Goal: Task Accomplishment & Management: Complete application form

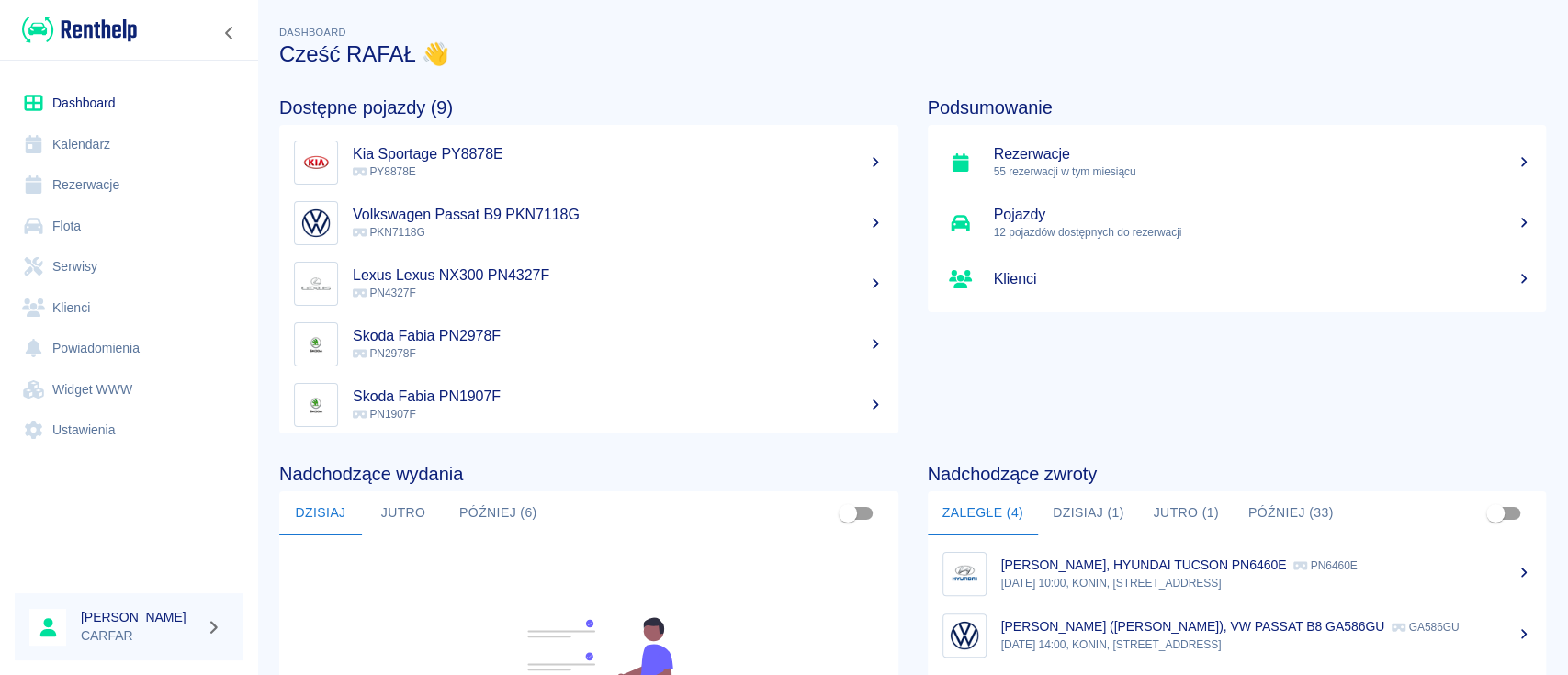
scroll to position [244, 0]
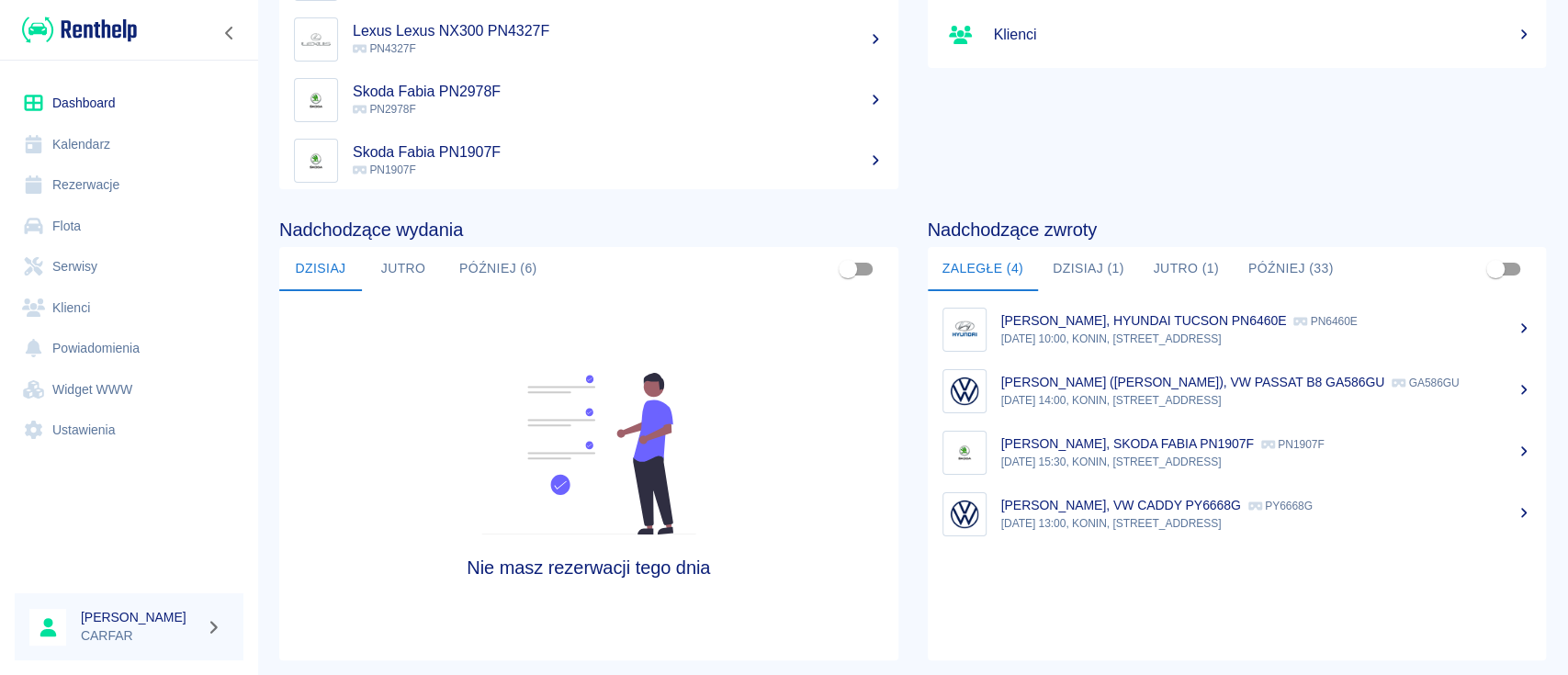
click at [1164, 268] on button "Jutro (1)" at bounding box center [1186, 269] width 95 height 44
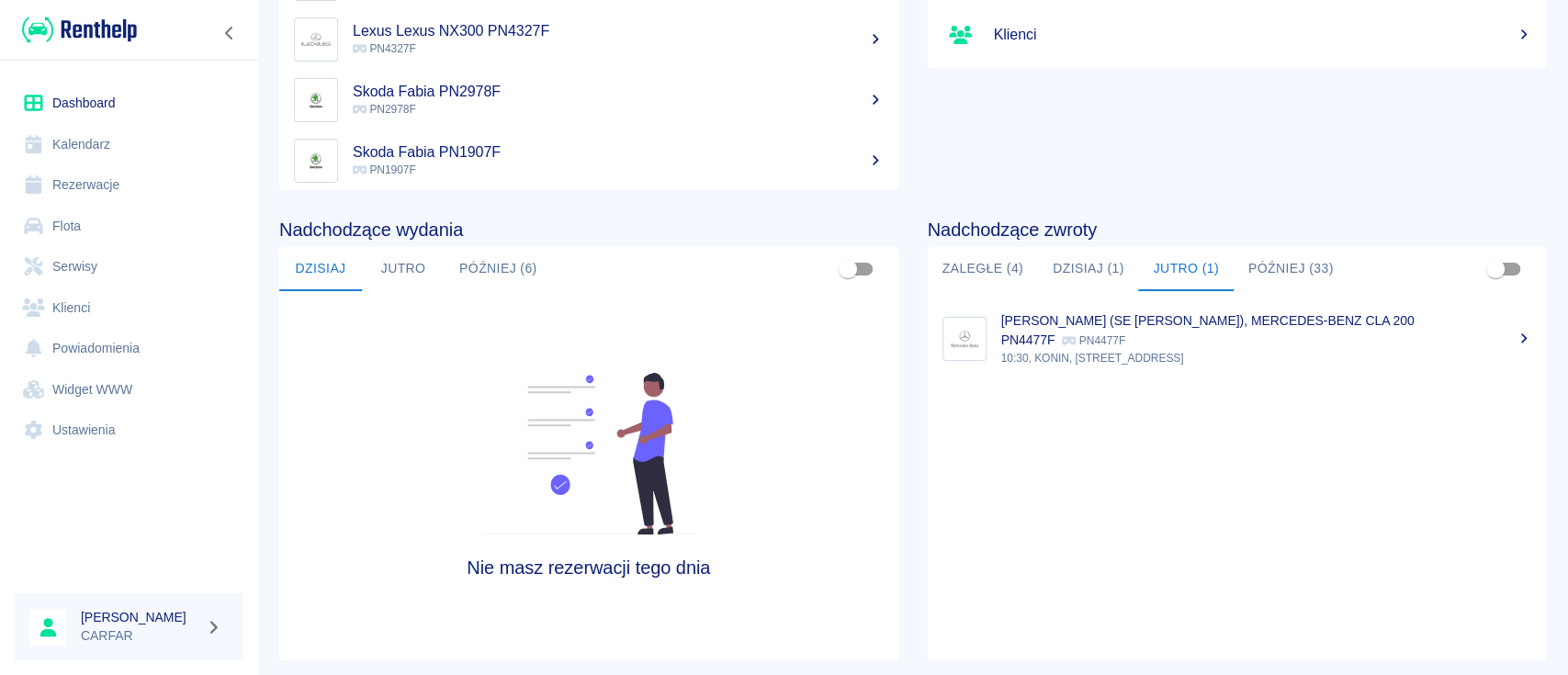
click at [1280, 274] on button "Później (33)" at bounding box center [1291, 269] width 115 height 44
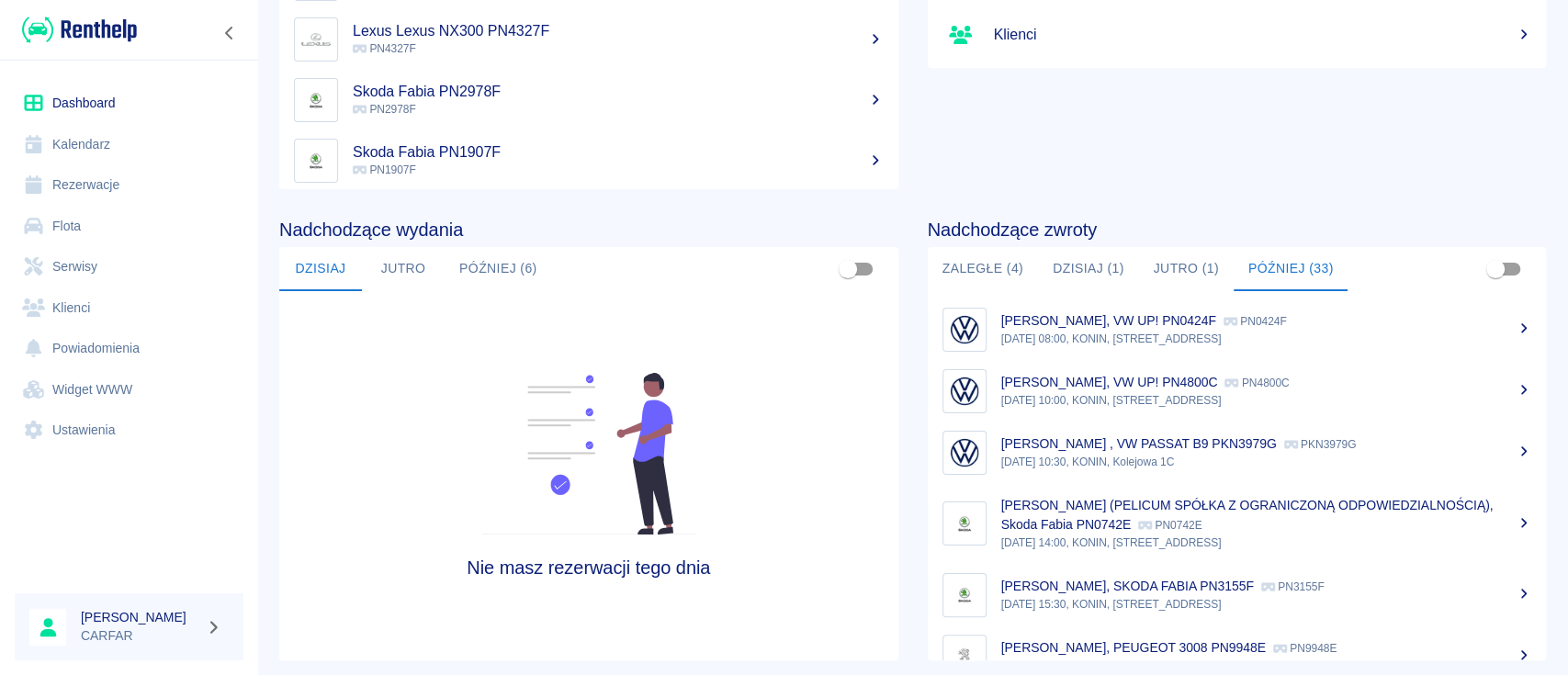
click at [973, 263] on button "Zaległe (4)" at bounding box center [983, 269] width 110 height 44
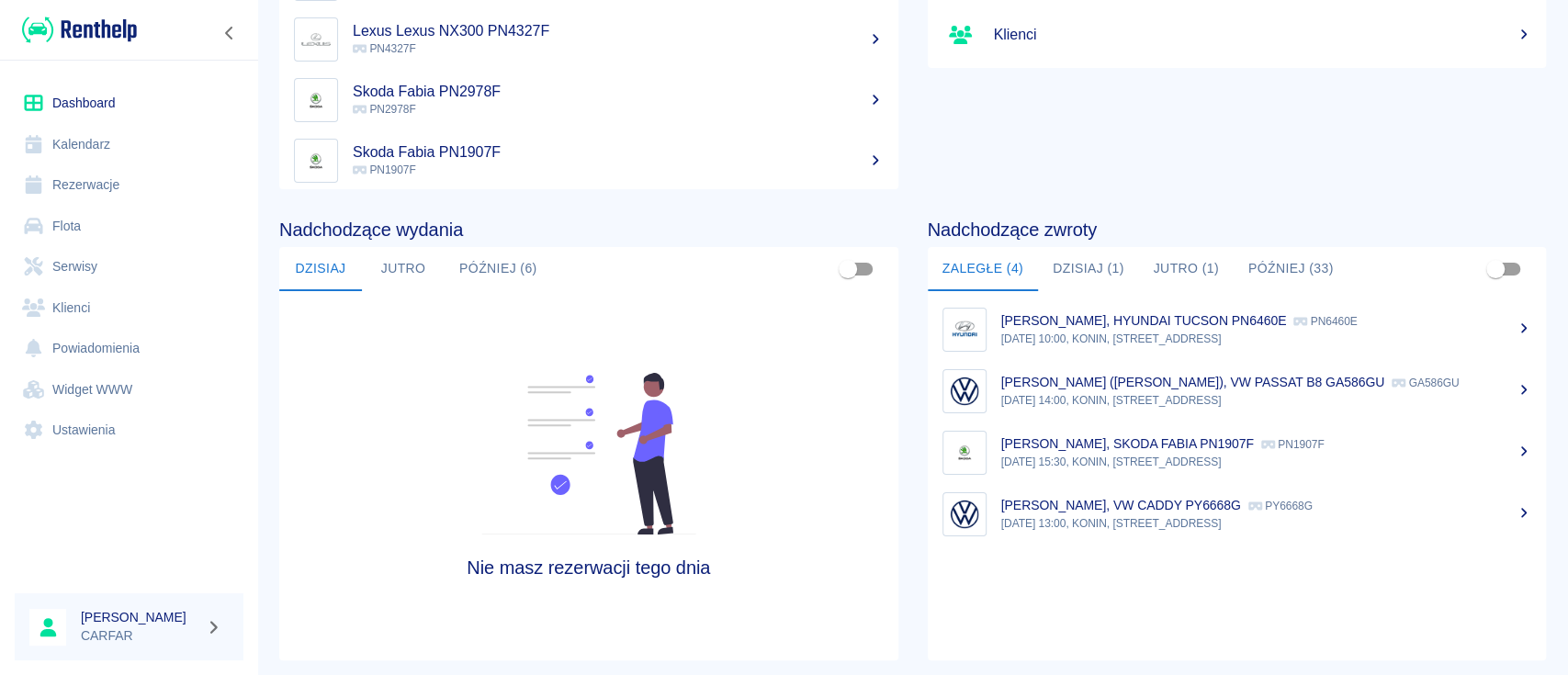
click at [1208, 513] on p "[PERSON_NAME], VW CADDY PY6668G" at bounding box center [1121, 504] width 239 height 14
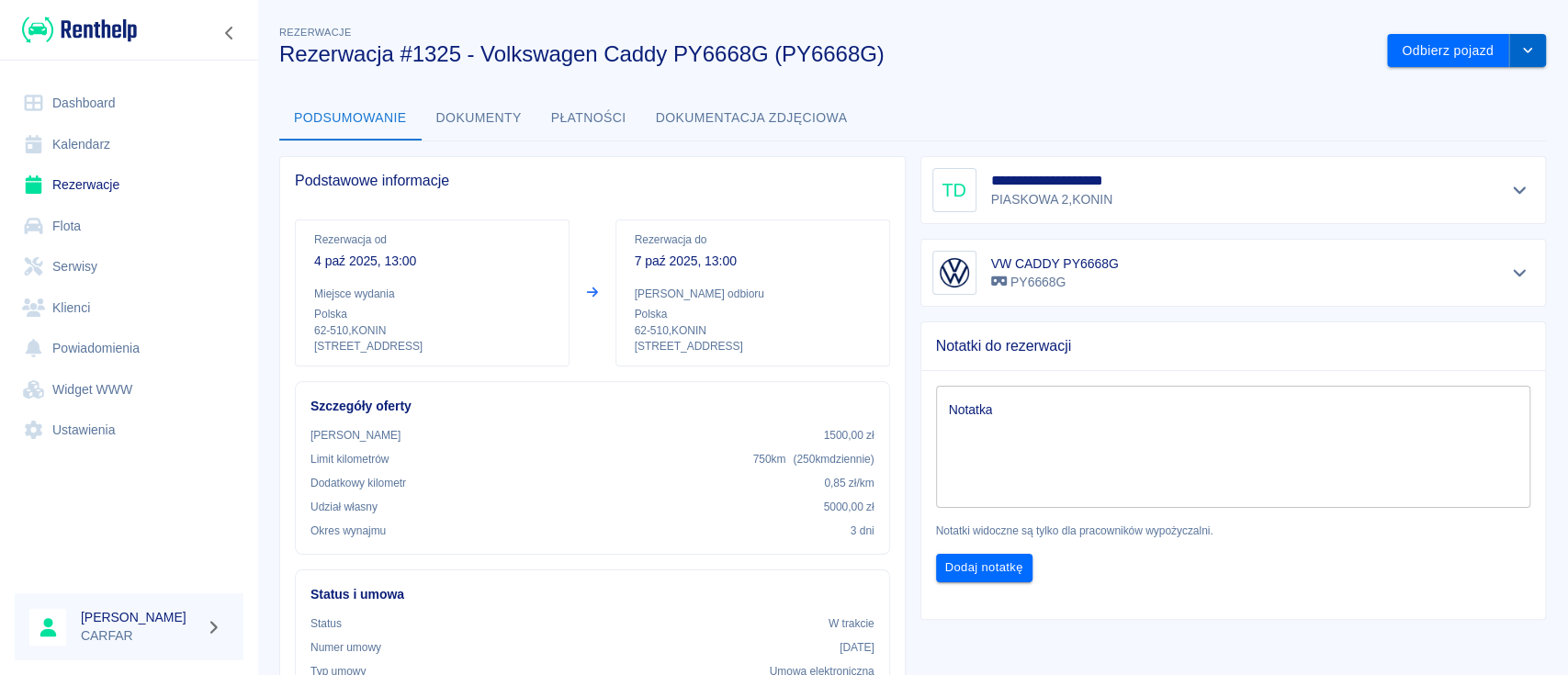
click at [1523, 51] on icon "drop-down" at bounding box center [1528, 50] width 9 height 6
click at [1434, 93] on li "Przedłuż rezerwację" at bounding box center [1447, 89] width 144 height 30
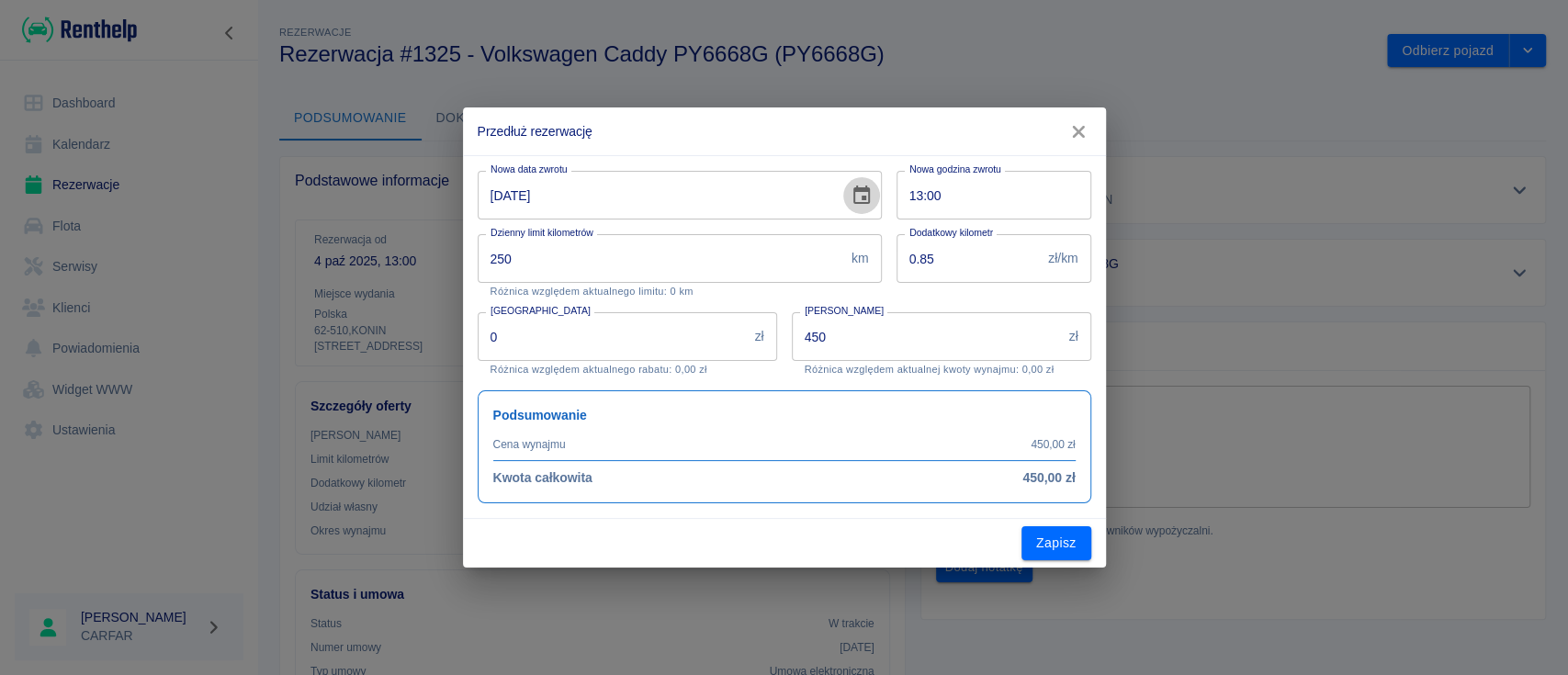
click at [873, 191] on button "Choose date, selected date is 7 paź 2025" at bounding box center [861, 196] width 37 height 37
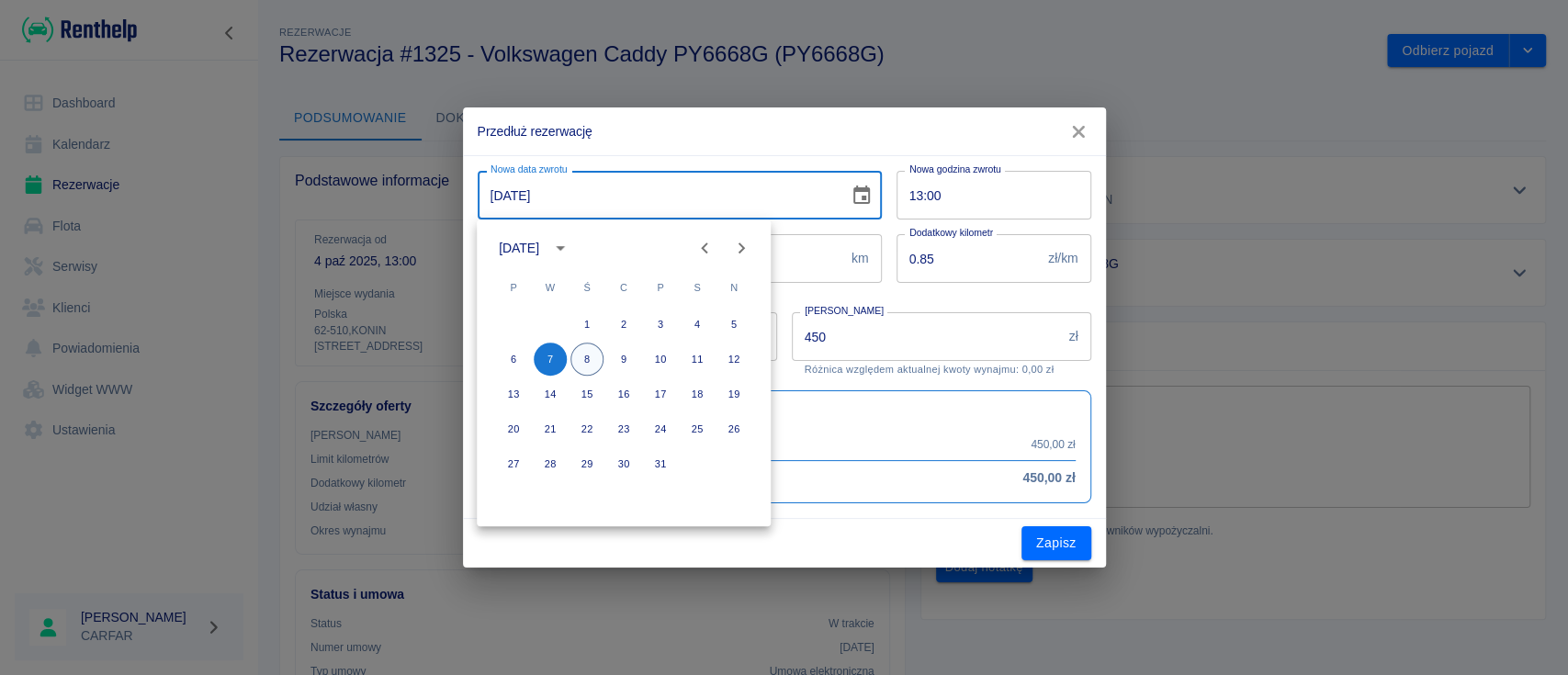
click at [580, 356] on button "8" at bounding box center [587, 359] width 33 height 33
type input "[DATE]"
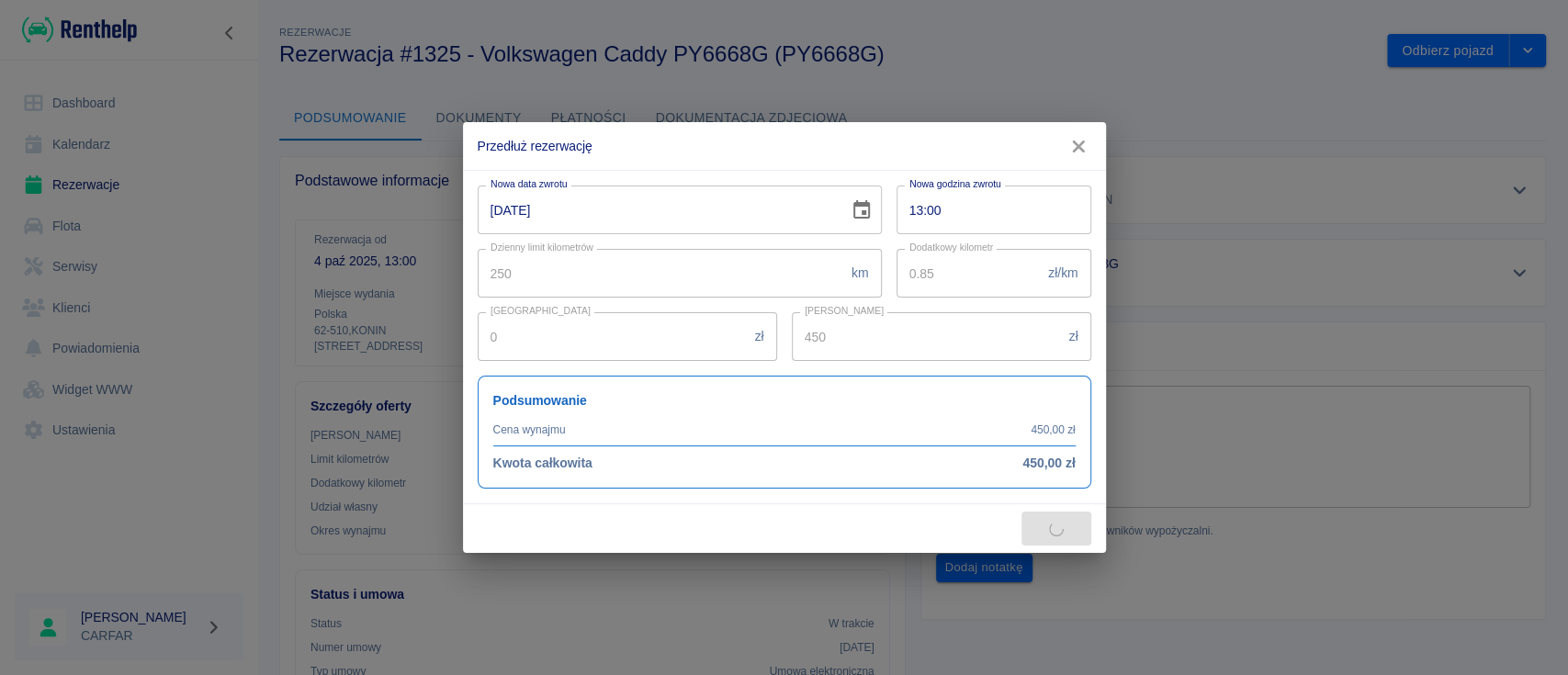
type input "600"
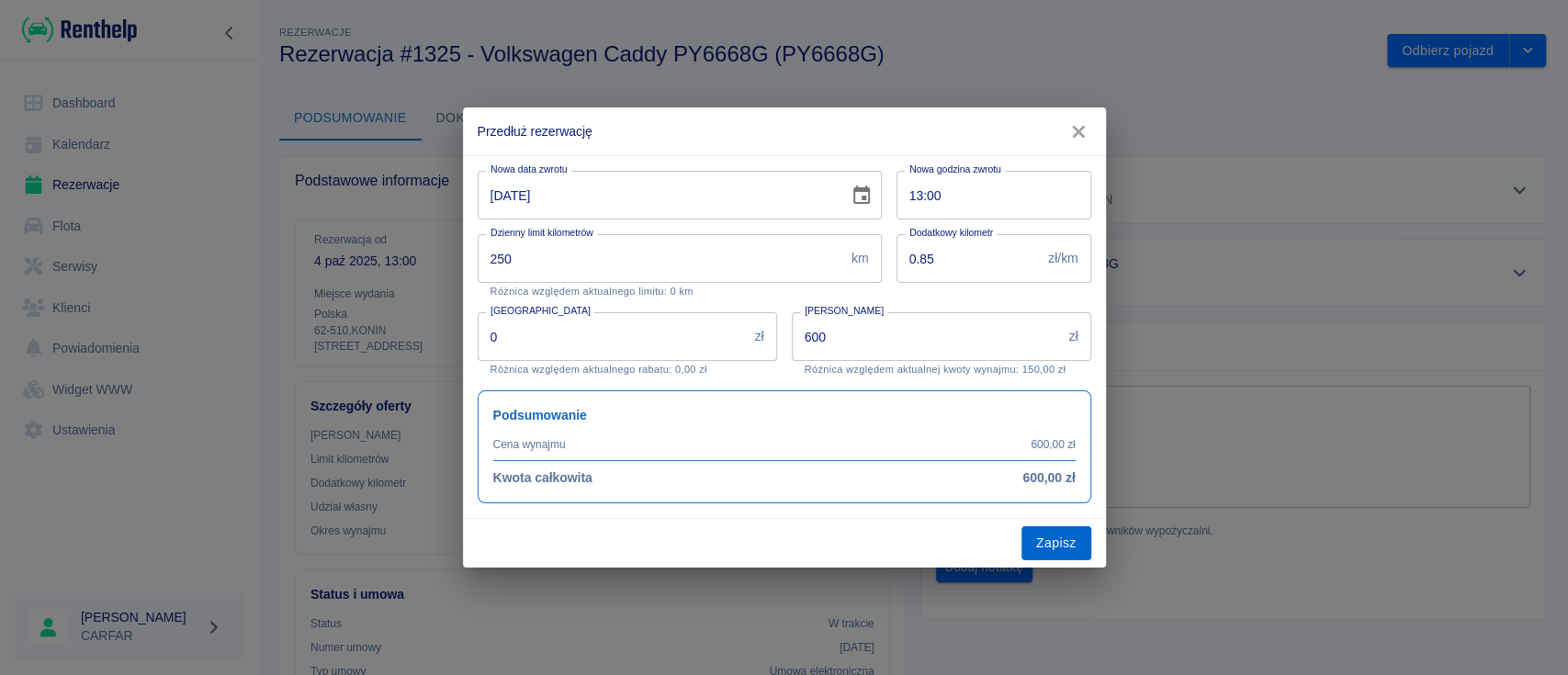
click at [1075, 550] on button "Zapisz" at bounding box center [1057, 543] width 70 height 34
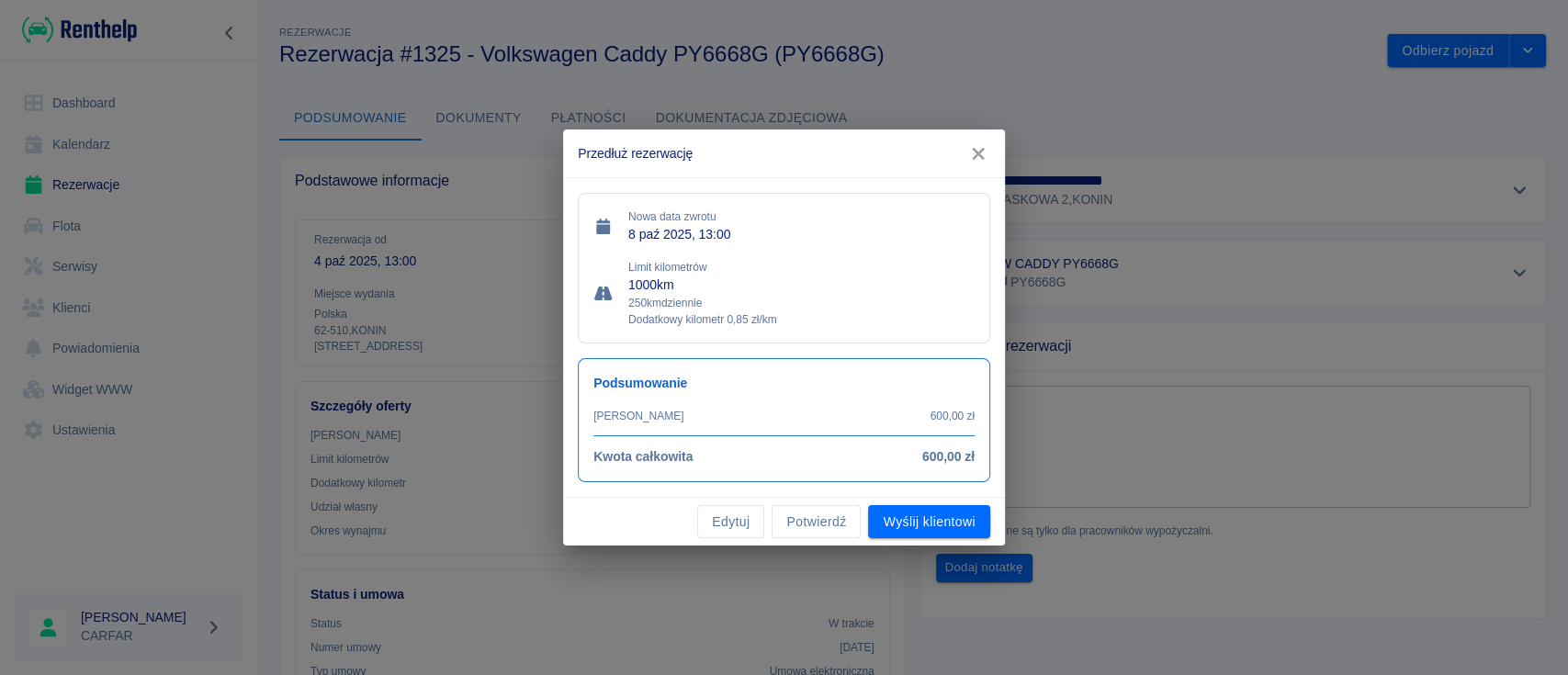
click at [827, 525] on button "Potwierdź" at bounding box center [817, 522] width 89 height 34
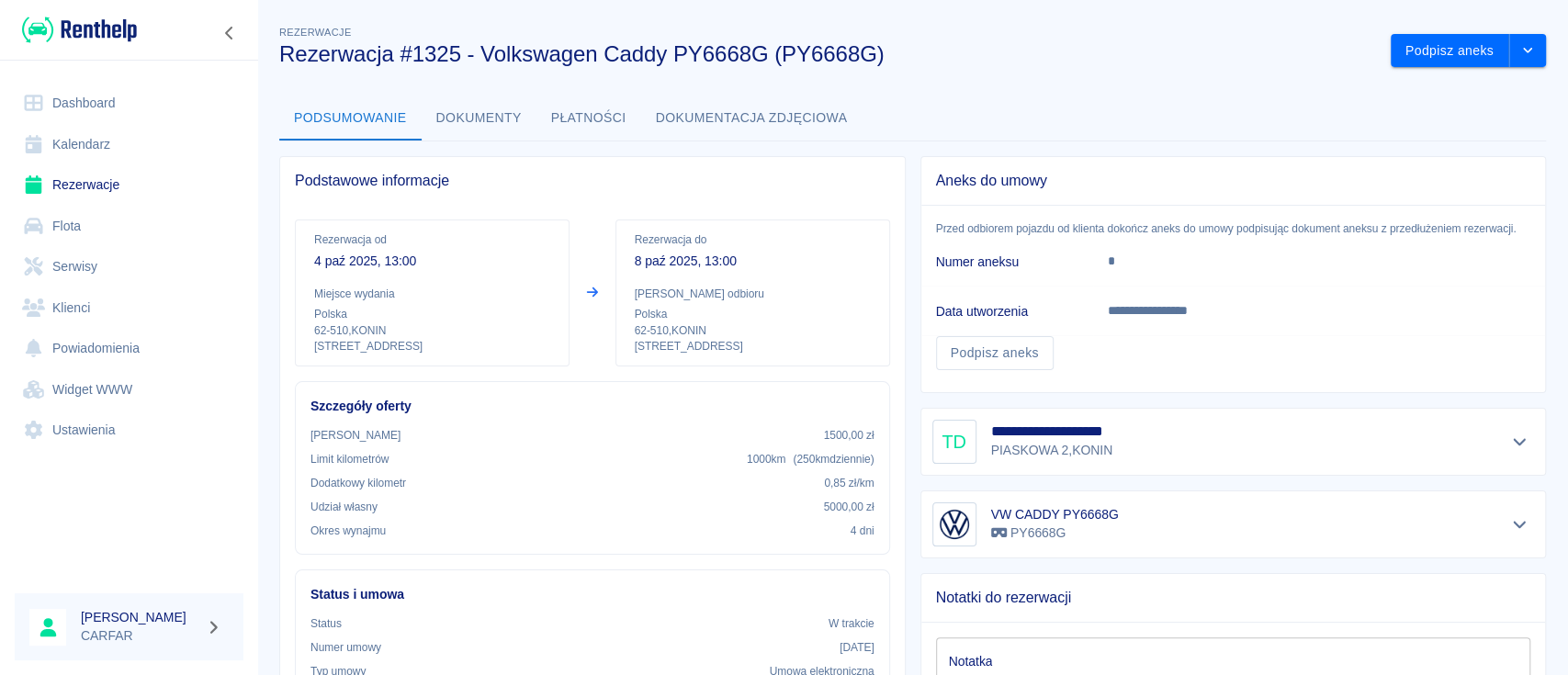
click at [116, 22] on img at bounding box center [79, 29] width 115 height 30
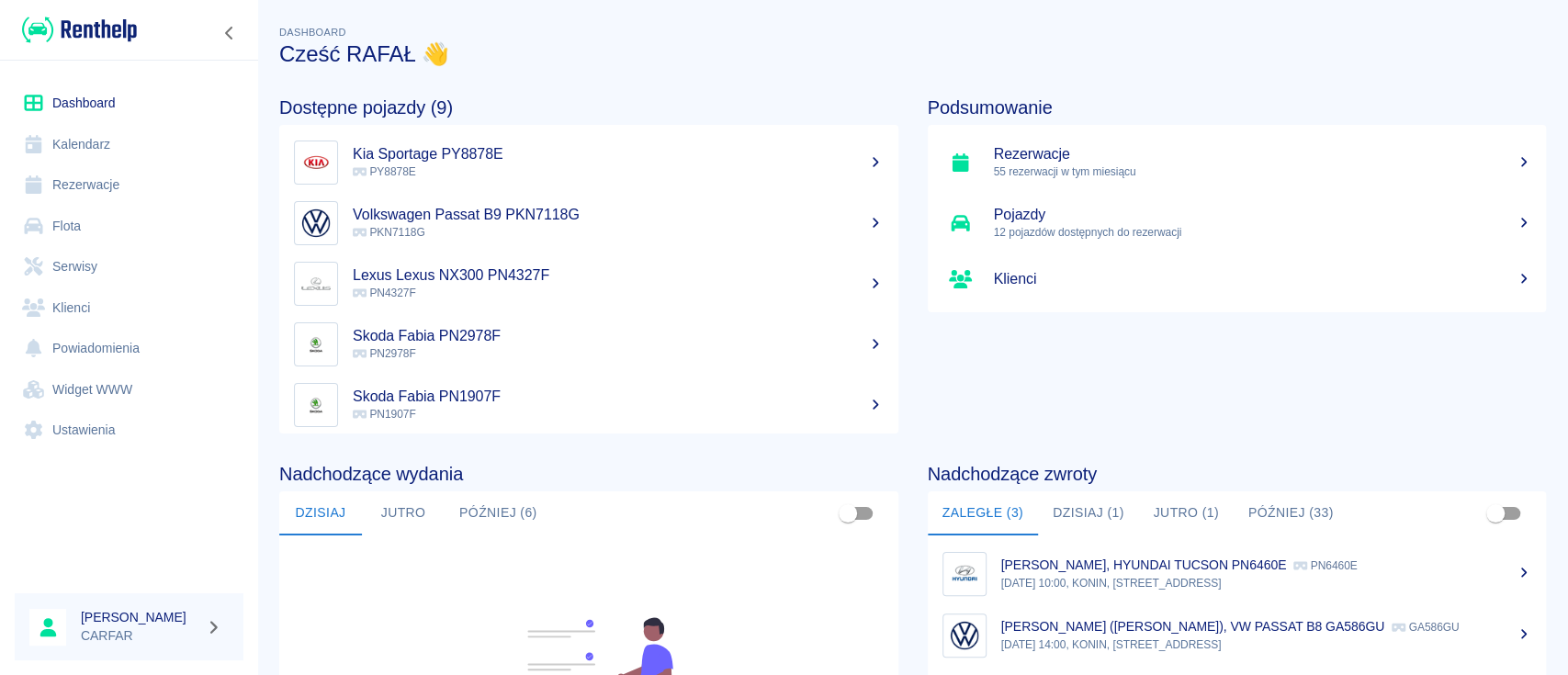
click at [105, 181] on link "Rezerwacje" at bounding box center [128, 185] width 229 height 42
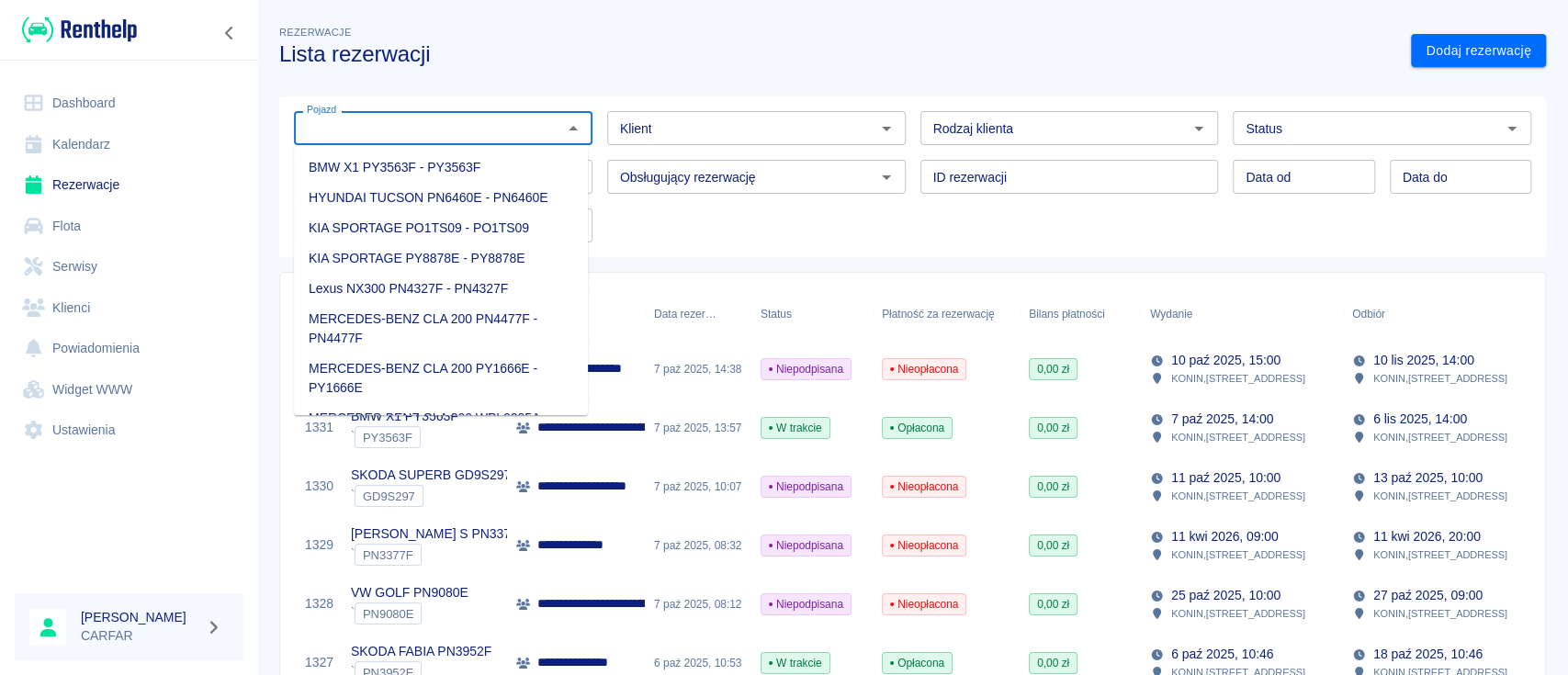
click at [523, 139] on input "Pojazd" at bounding box center [427, 128] width 257 height 23
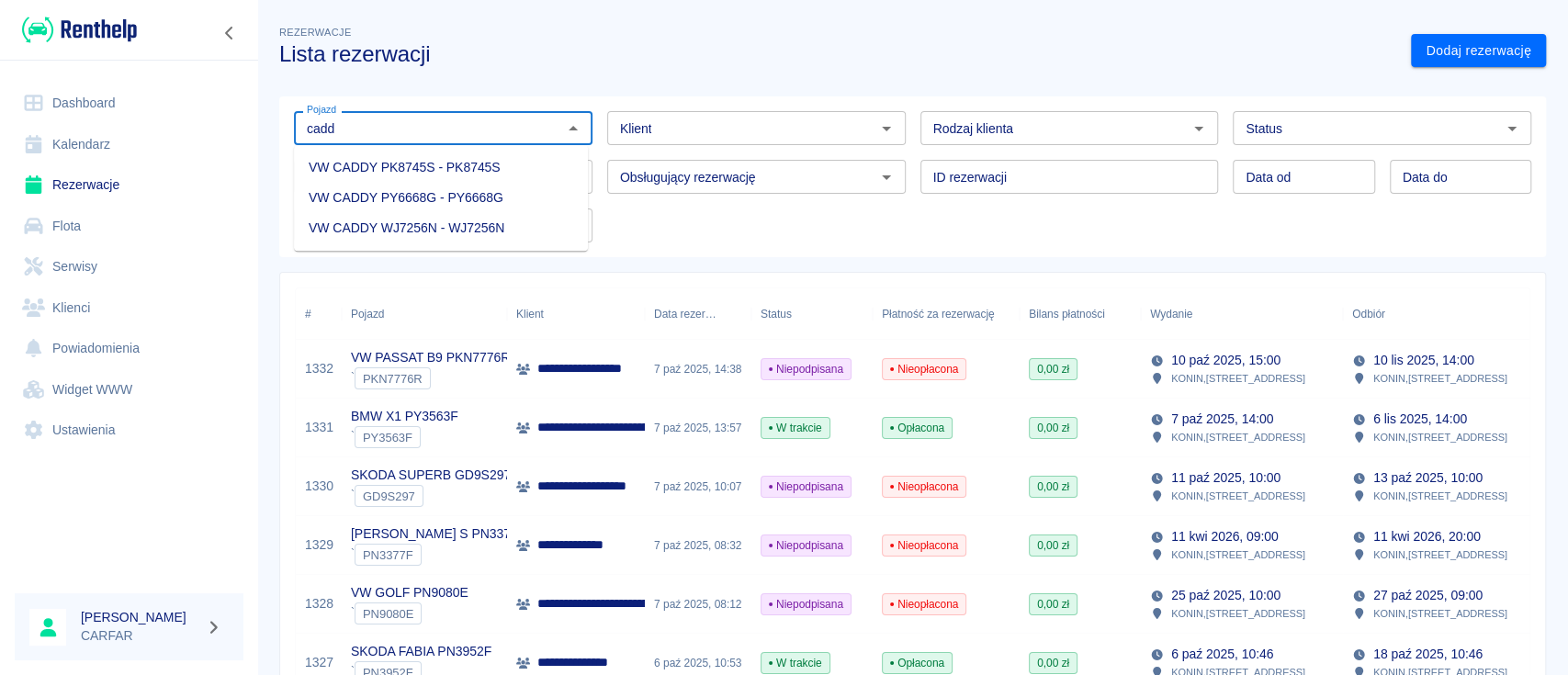
click at [454, 202] on li "VW CADDY PY6668G - PY6668G" at bounding box center [442, 198] width 294 height 30
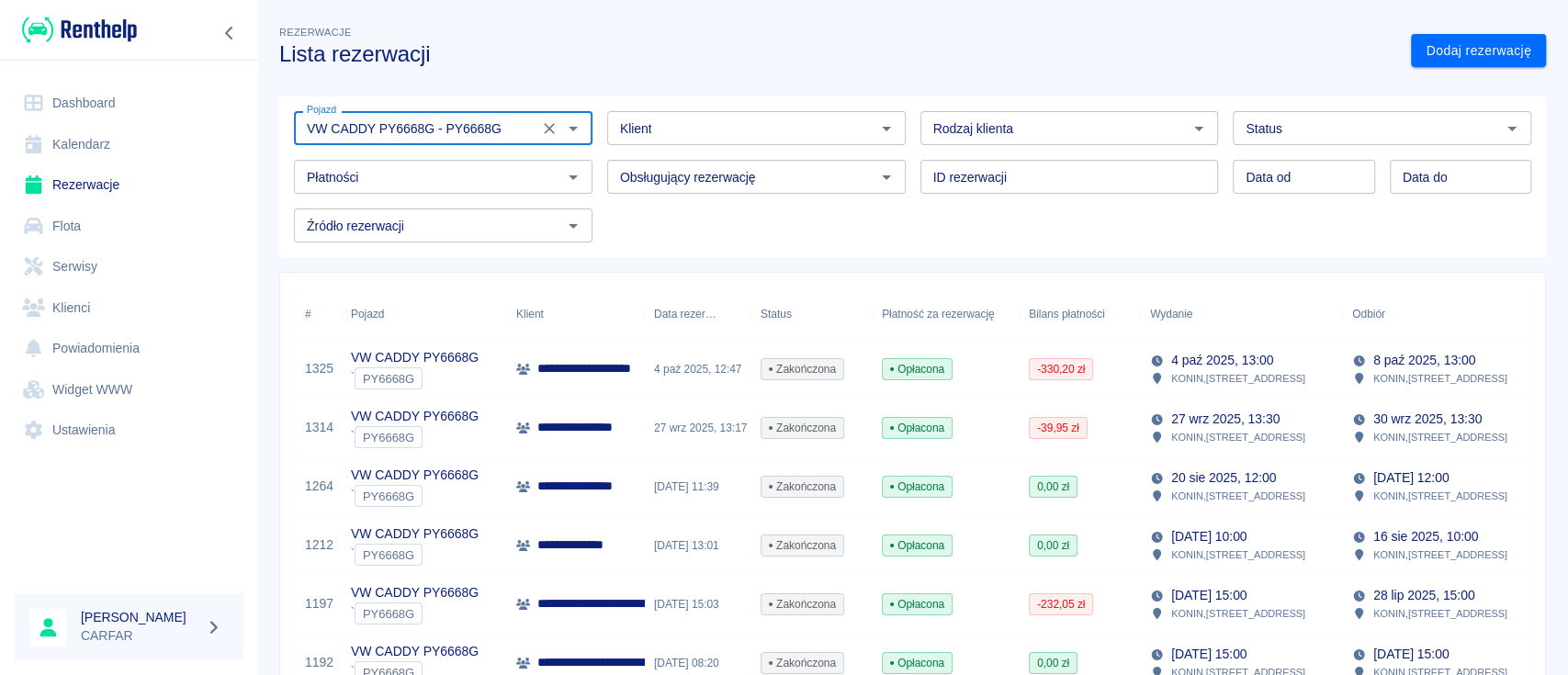
type input "VW CADDY PY6668G - PY6668G"
click at [694, 134] on input "Klient" at bounding box center [741, 128] width 257 height 23
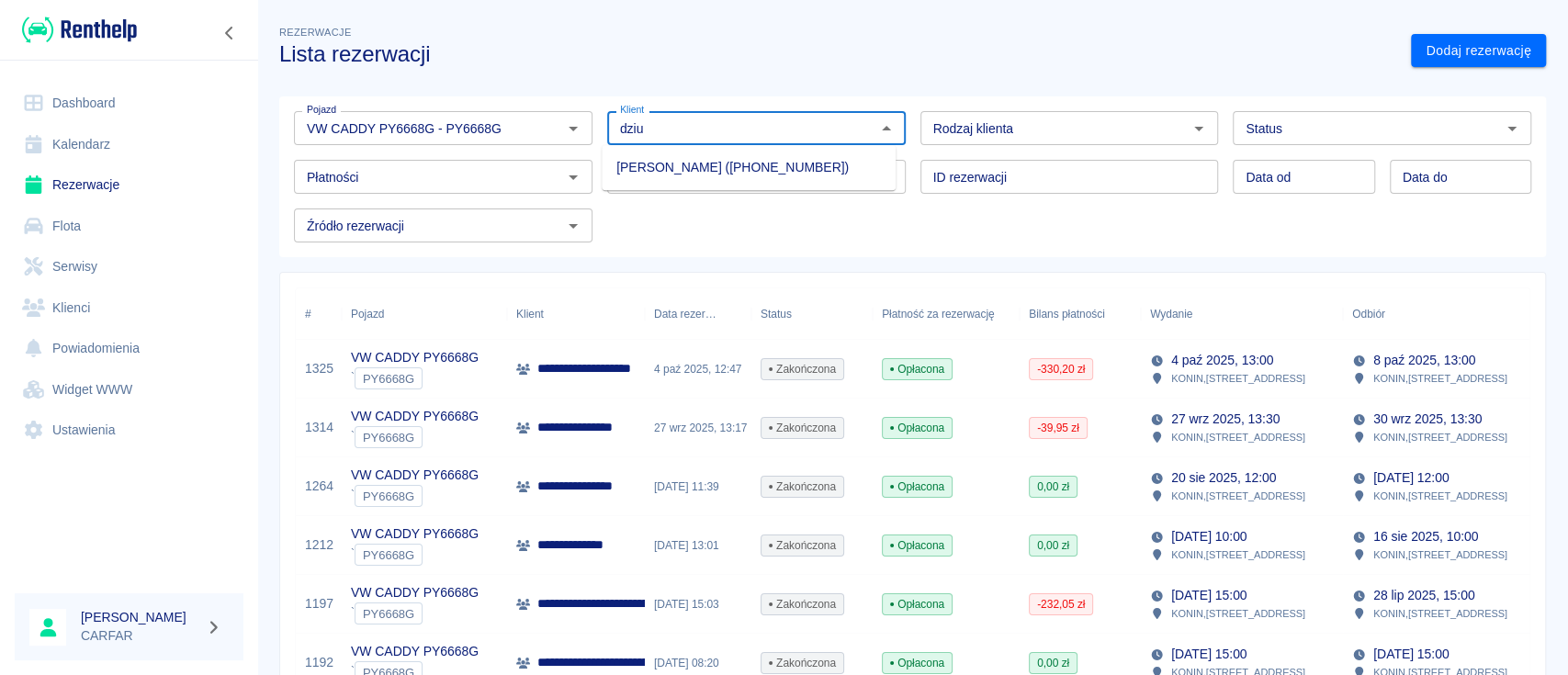
click at [754, 165] on li "[PERSON_NAME] ([PHONE_NUMBER])" at bounding box center [749, 168] width 294 height 30
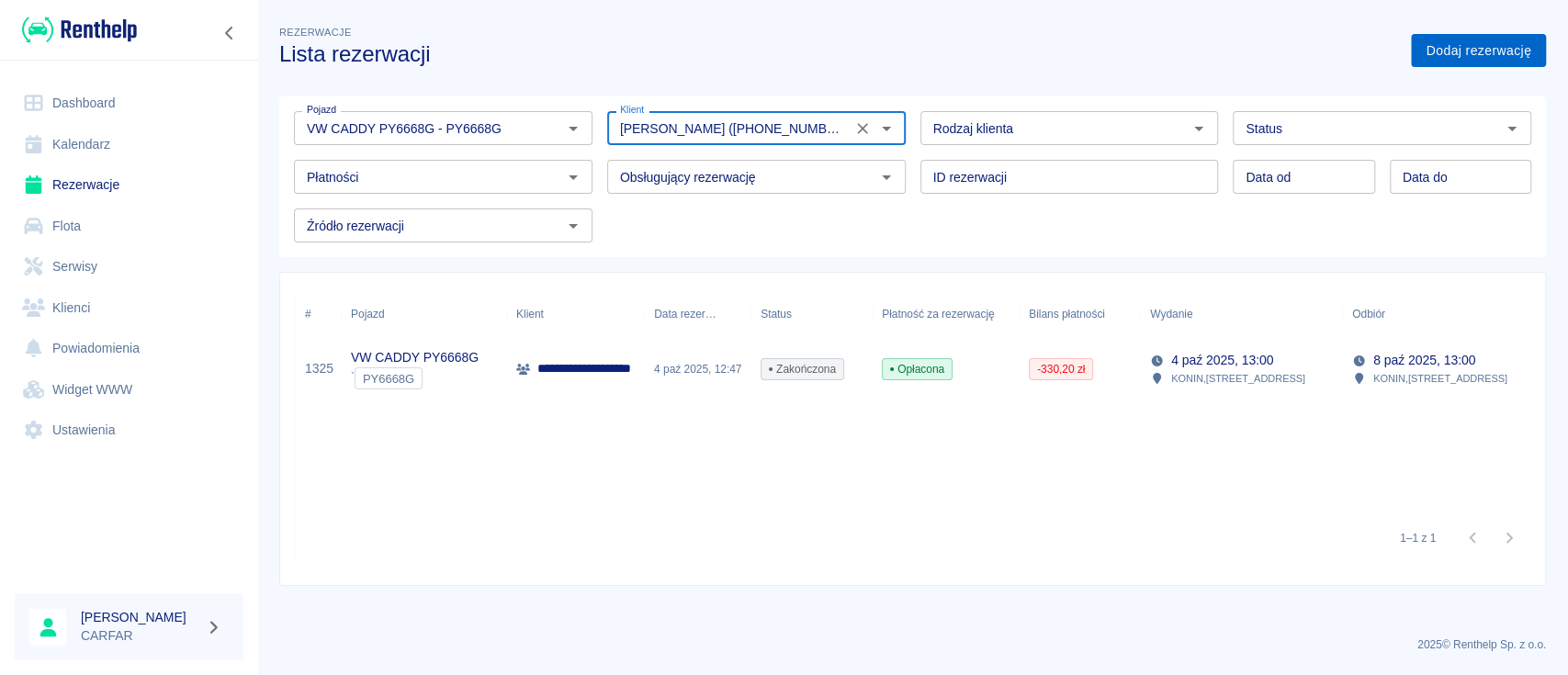
type input "[PERSON_NAME] ([PHONE_NUMBER])"
click at [1529, 55] on link "Dodaj rezerwację" at bounding box center [1479, 51] width 135 height 34
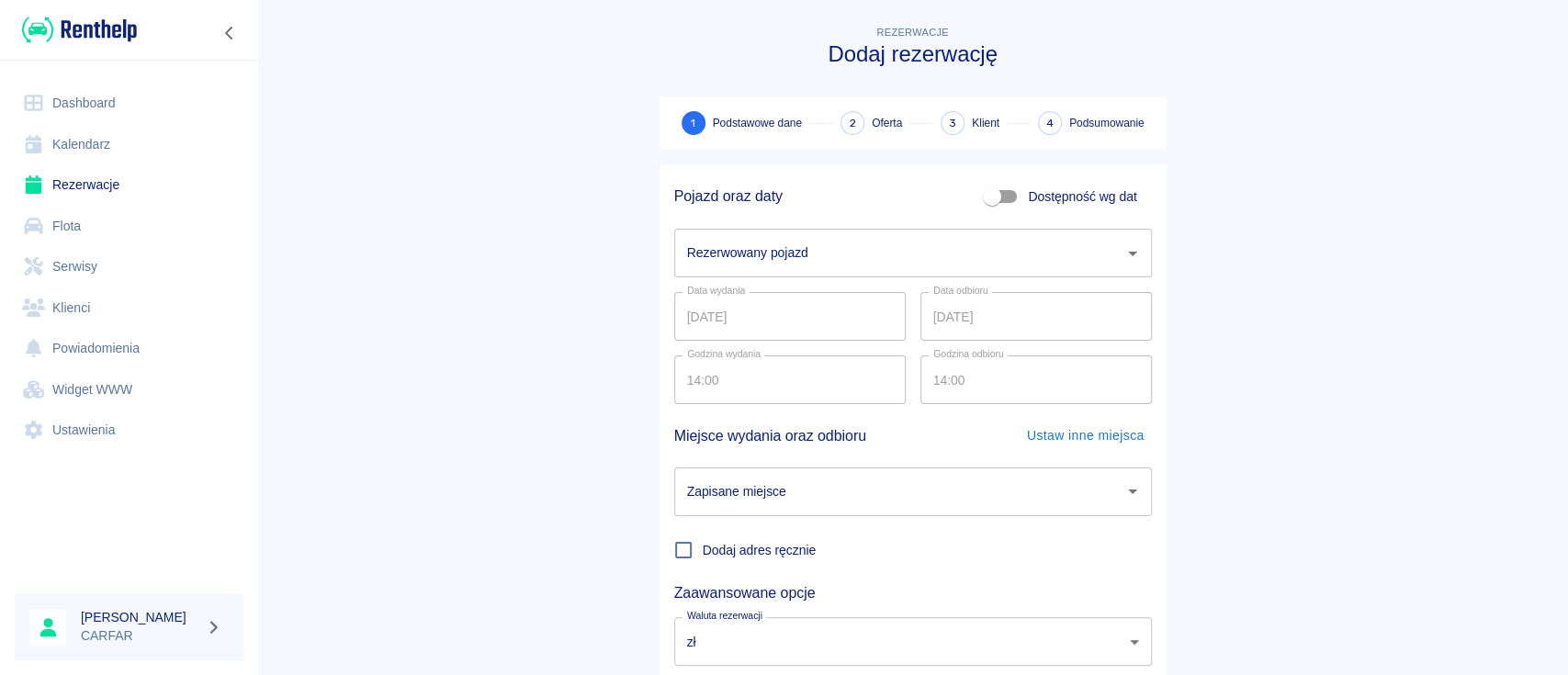
click at [1052, 191] on span "Dostępność wg dat" at bounding box center [1082, 197] width 108 height 19
click at [1045, 191] on input "Dostępność wg dat" at bounding box center [992, 197] width 104 height 35
checkbox input "true"
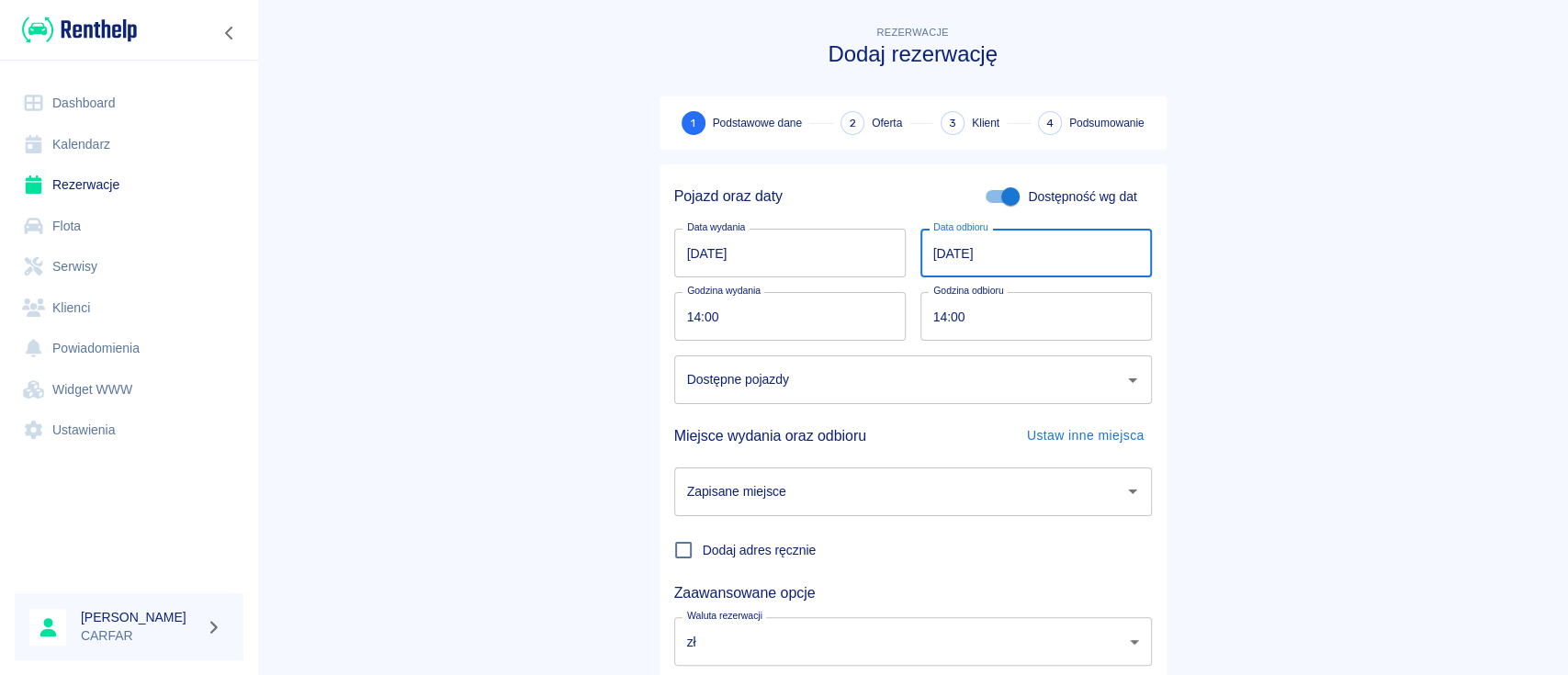
click at [1049, 260] on input "[DATE]" at bounding box center [1036, 253] width 232 height 48
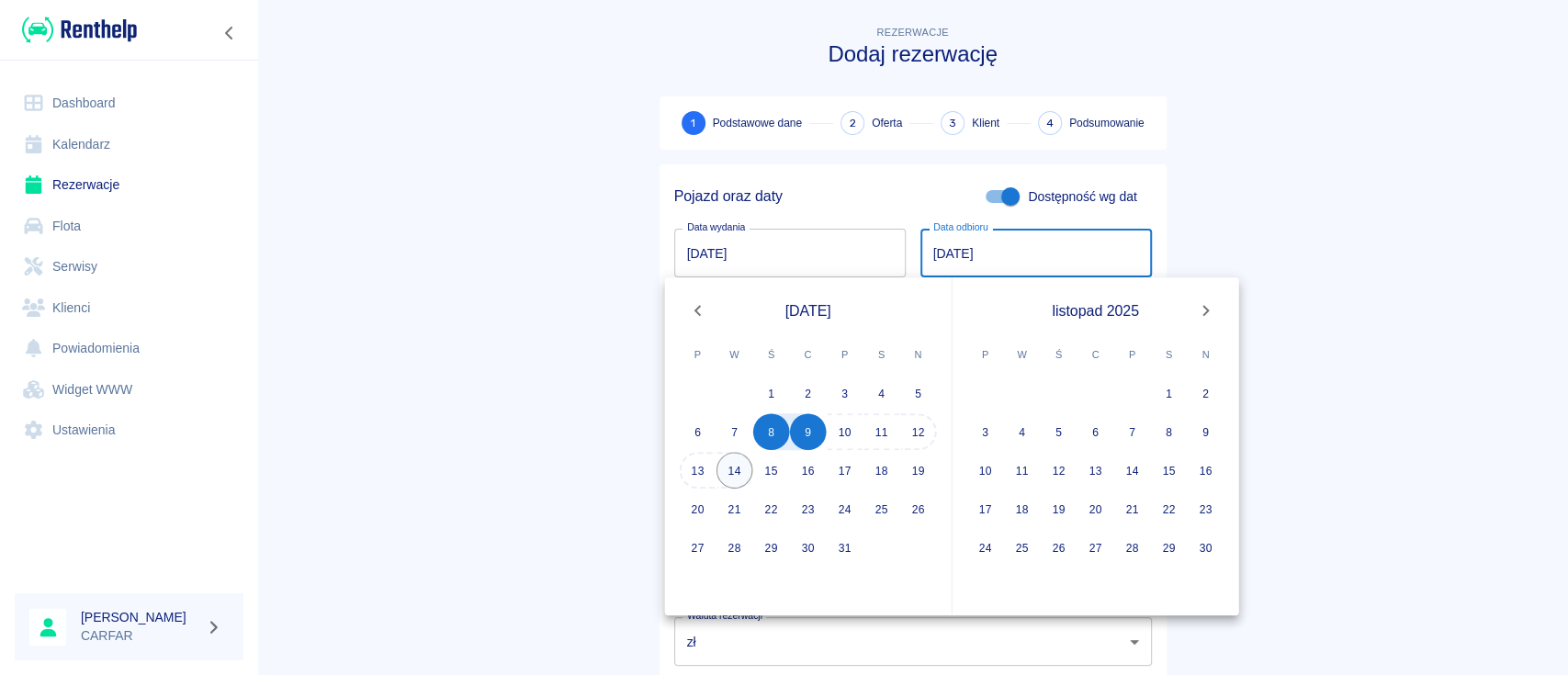
click at [742, 478] on button "14" at bounding box center [735, 470] width 37 height 37
type input "[DATE]"
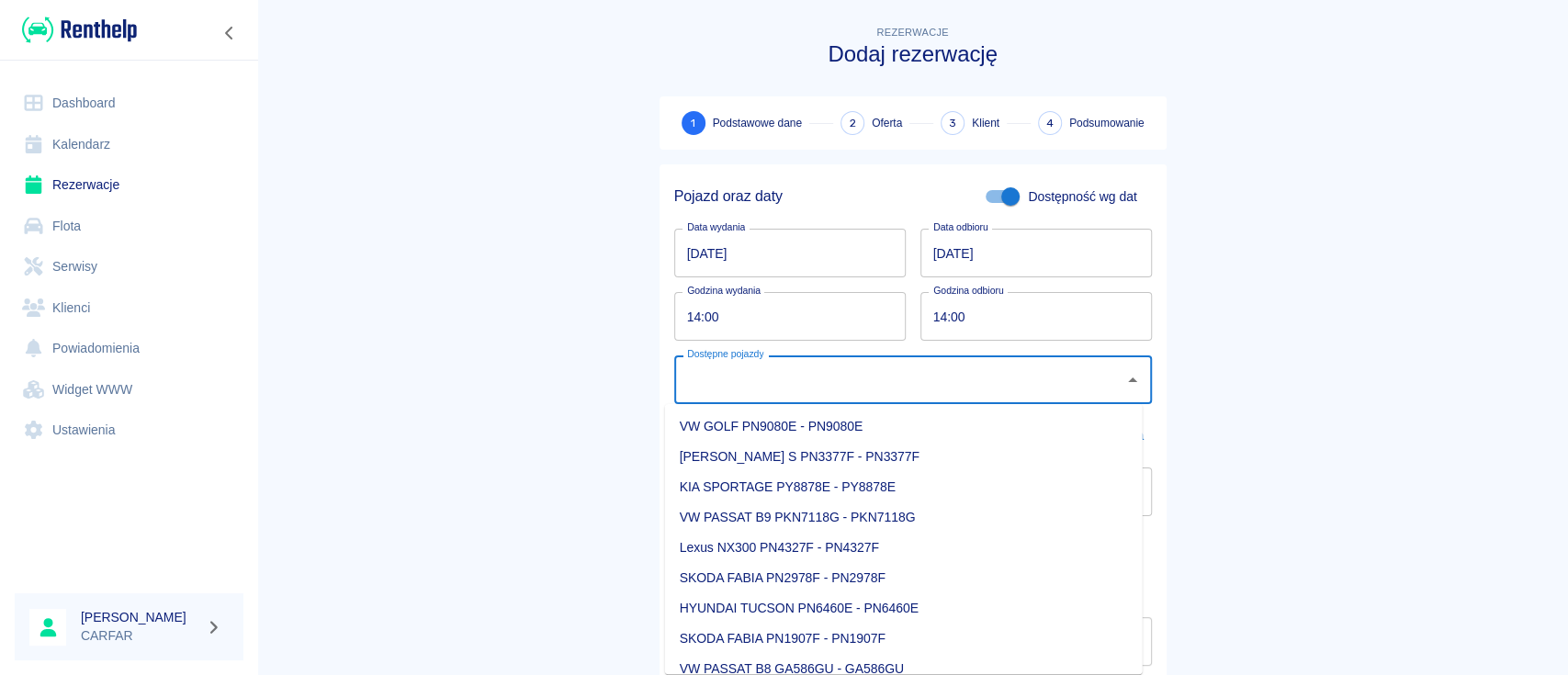
click at [786, 389] on input "Dostępne pojazdy" at bounding box center [899, 380] width 434 height 32
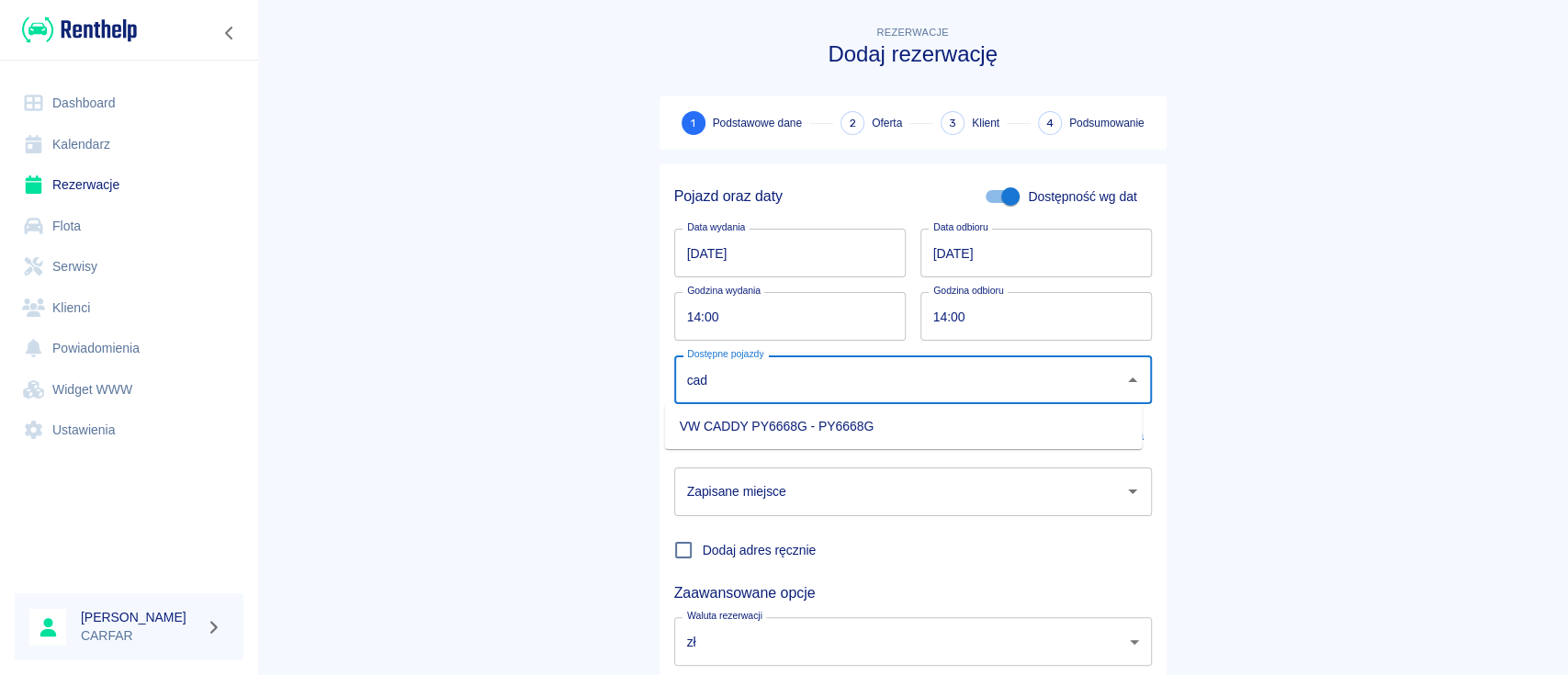
click at [920, 418] on li "VW CADDY PY6668G - PY6668G" at bounding box center [903, 426] width 478 height 30
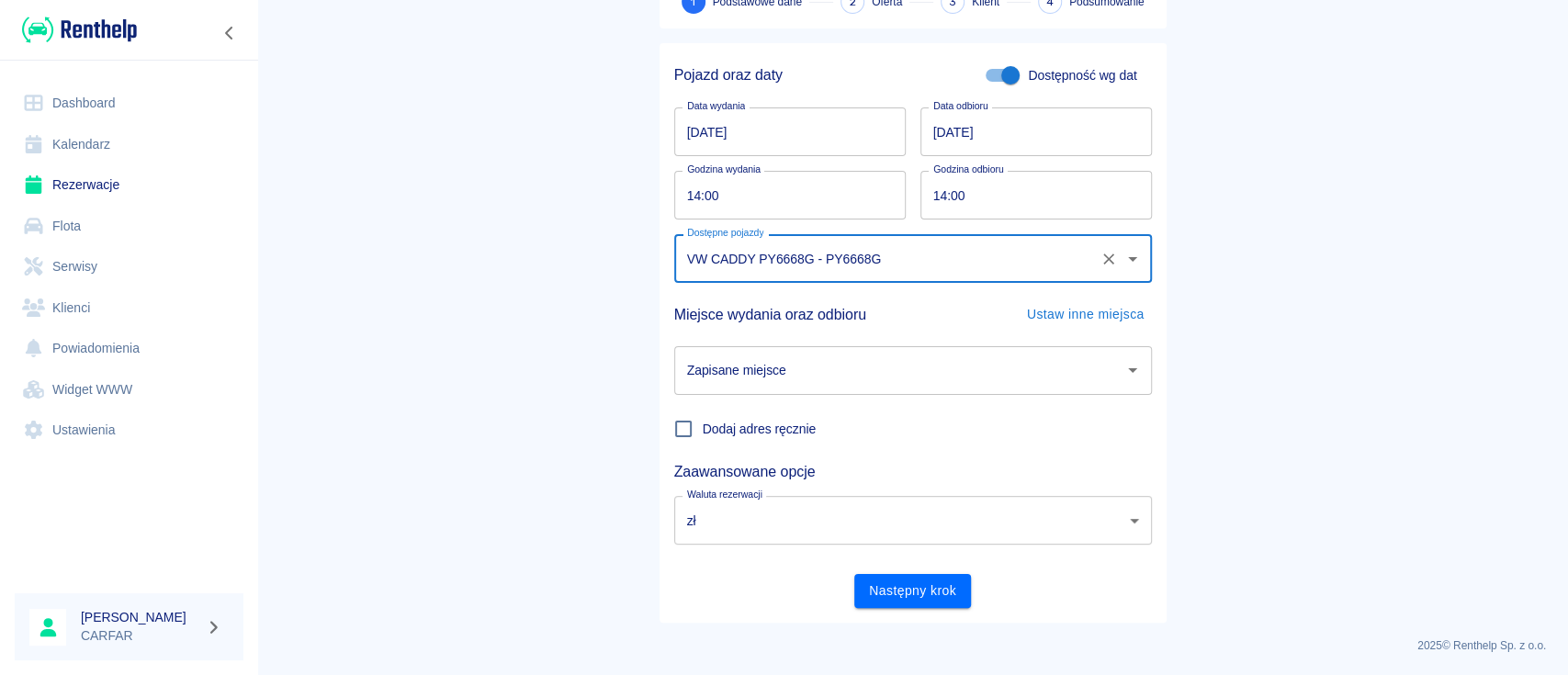
type input "VW CADDY PY6668G - PY6668G"
click at [950, 378] on input "Zapisane miejsce" at bounding box center [899, 370] width 434 height 32
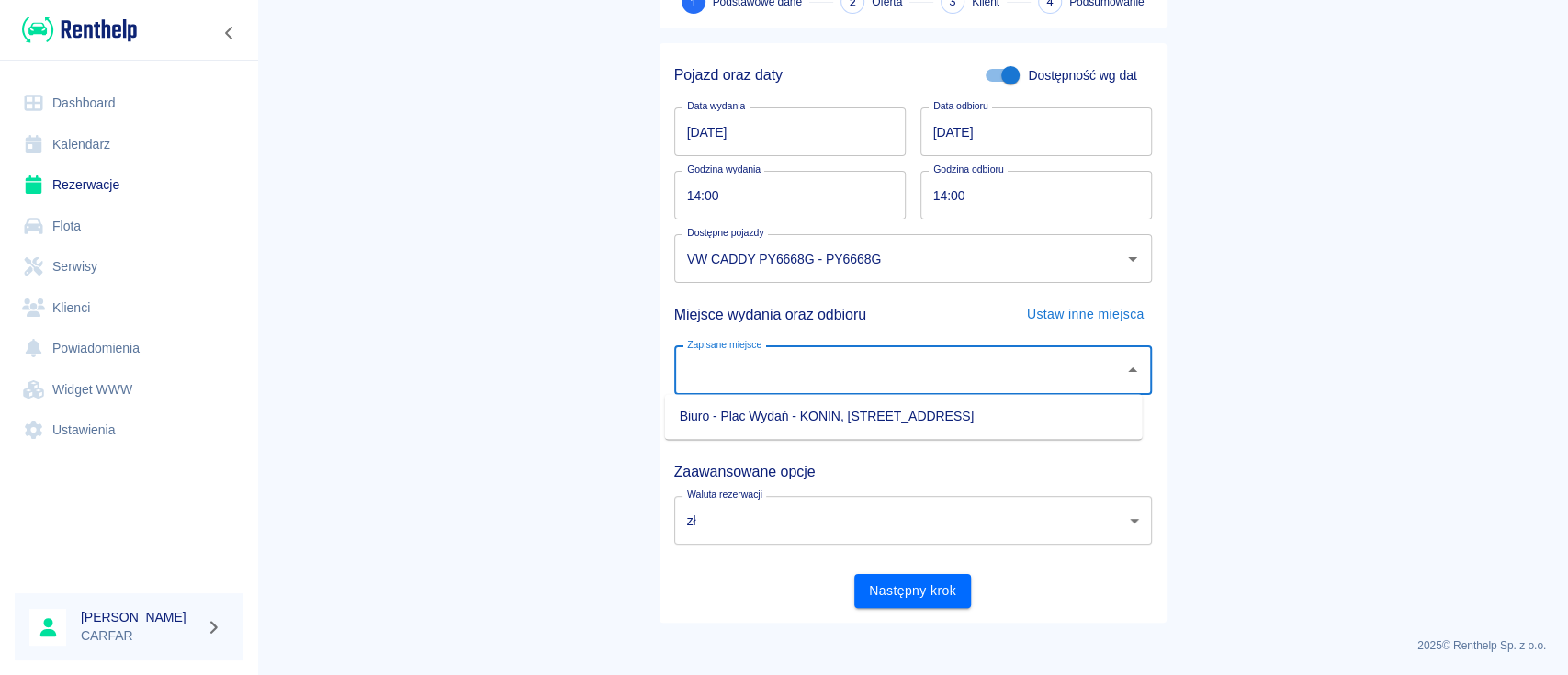
click at [916, 421] on li "Biuro - Plac Wydań - KONIN, [STREET_ADDRESS]" at bounding box center [903, 417] width 478 height 30
type input "Biuro - Plac Wydań - KONIN, [STREET_ADDRESS]"
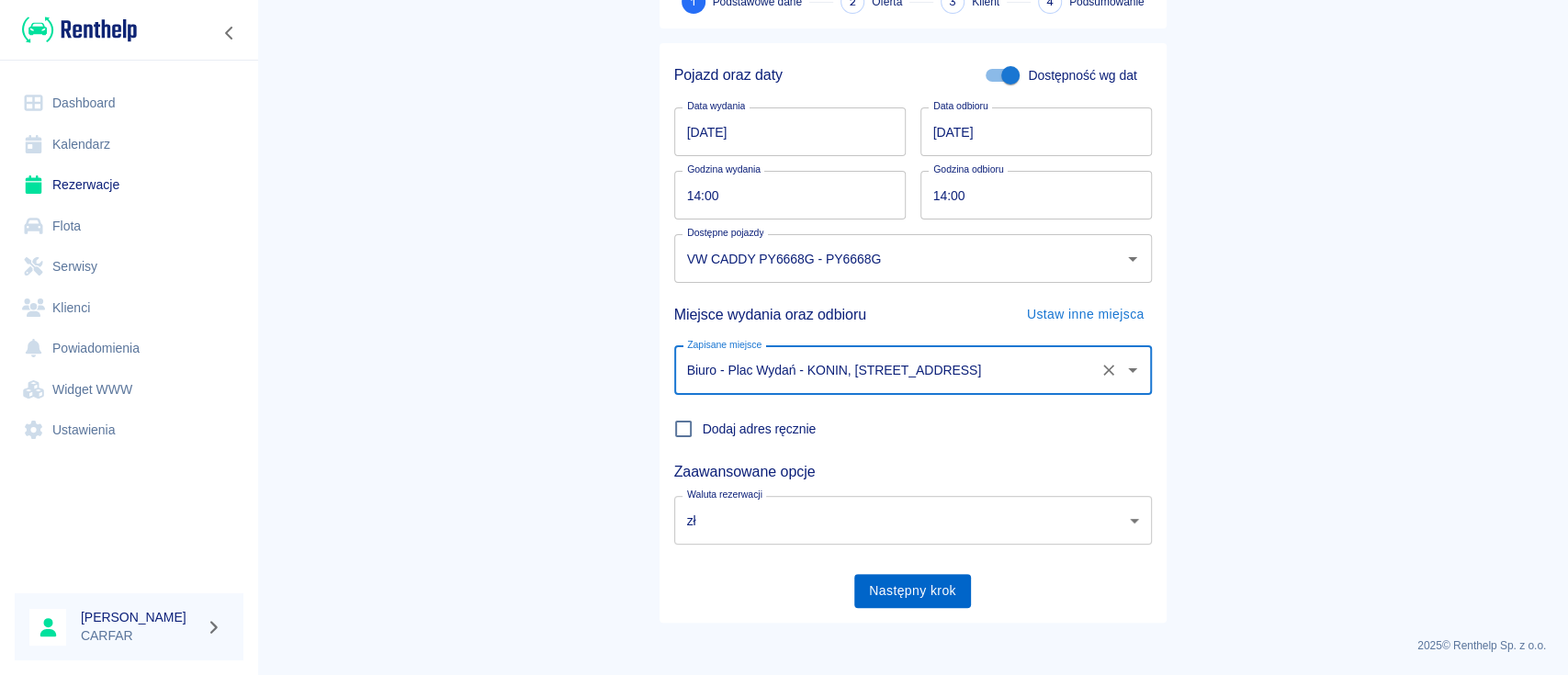
click at [913, 586] on button "Następny krok" at bounding box center [913, 591] width 117 height 34
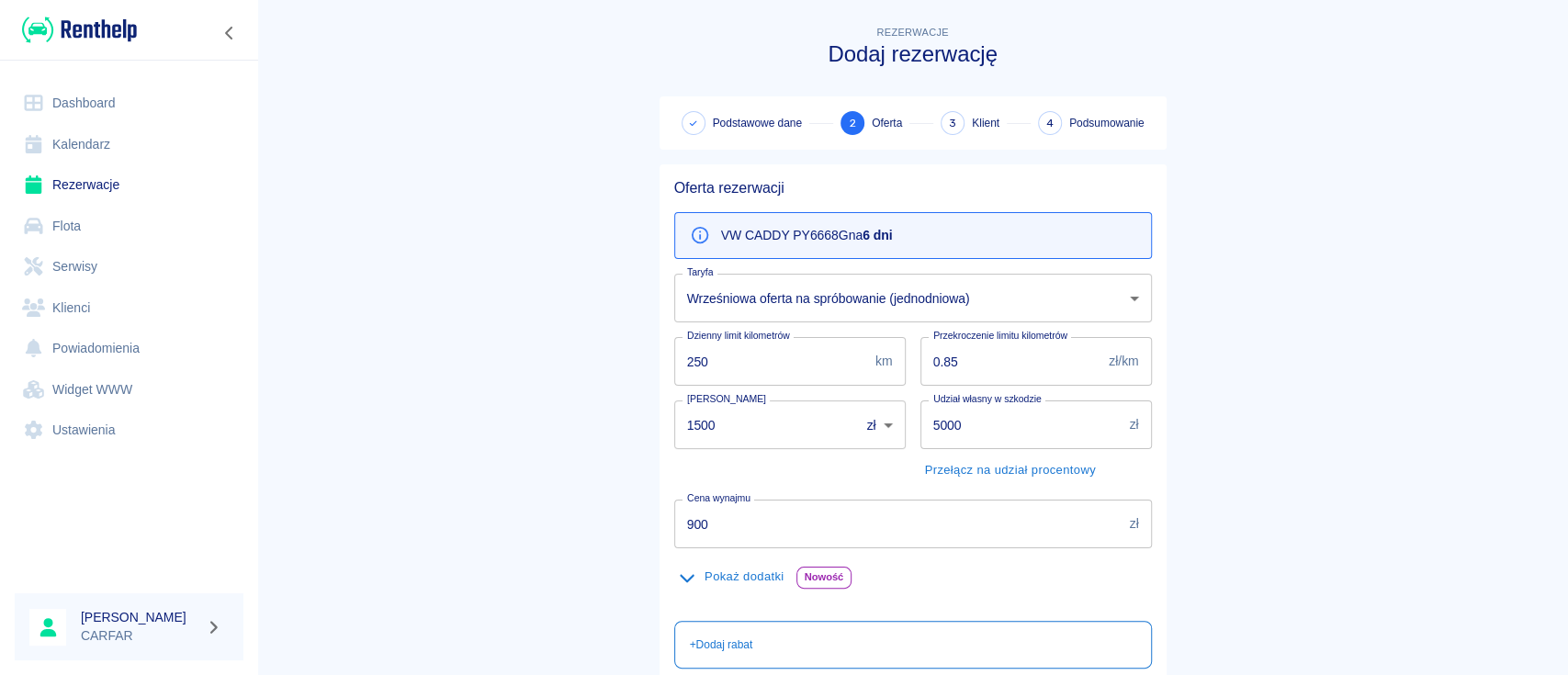
scroll to position [122, 0]
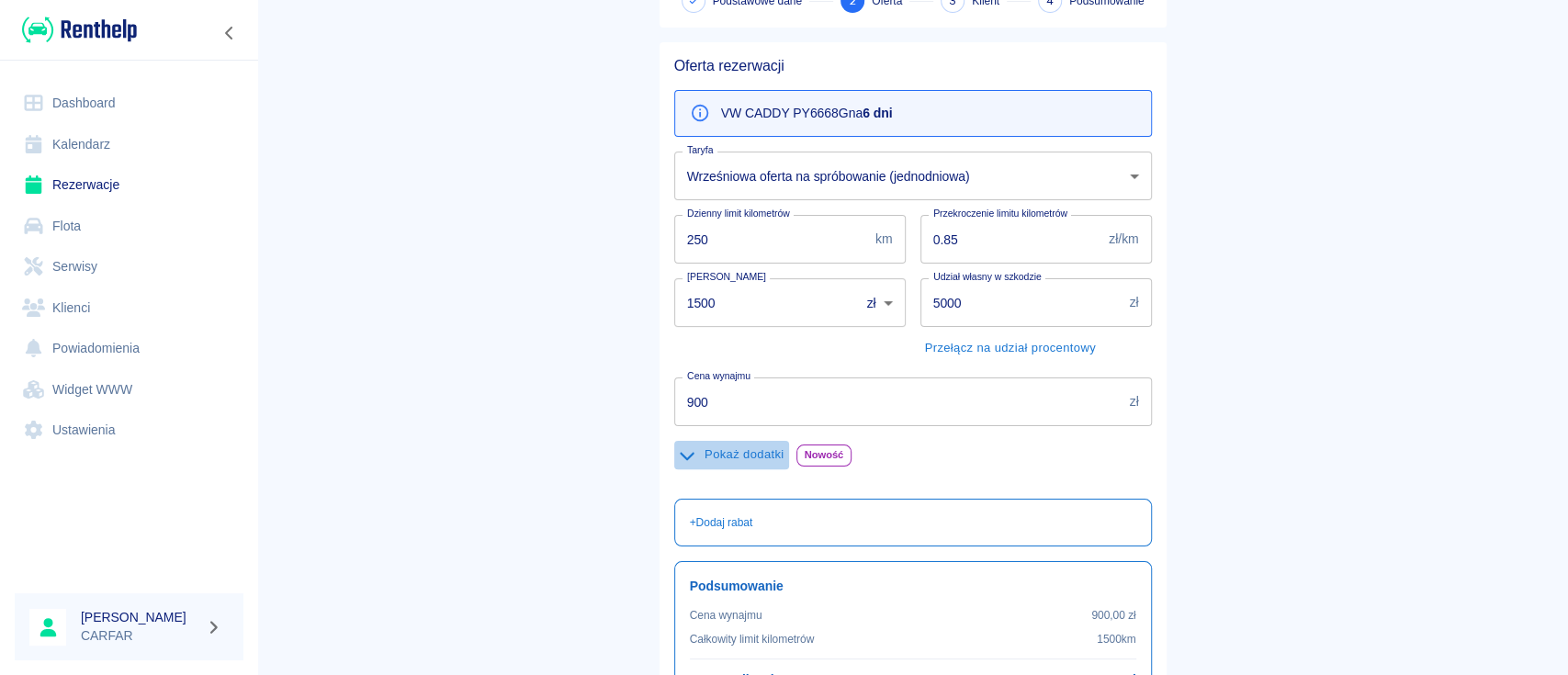
click at [757, 455] on button "Pokaż dodatki" at bounding box center [731, 455] width 115 height 28
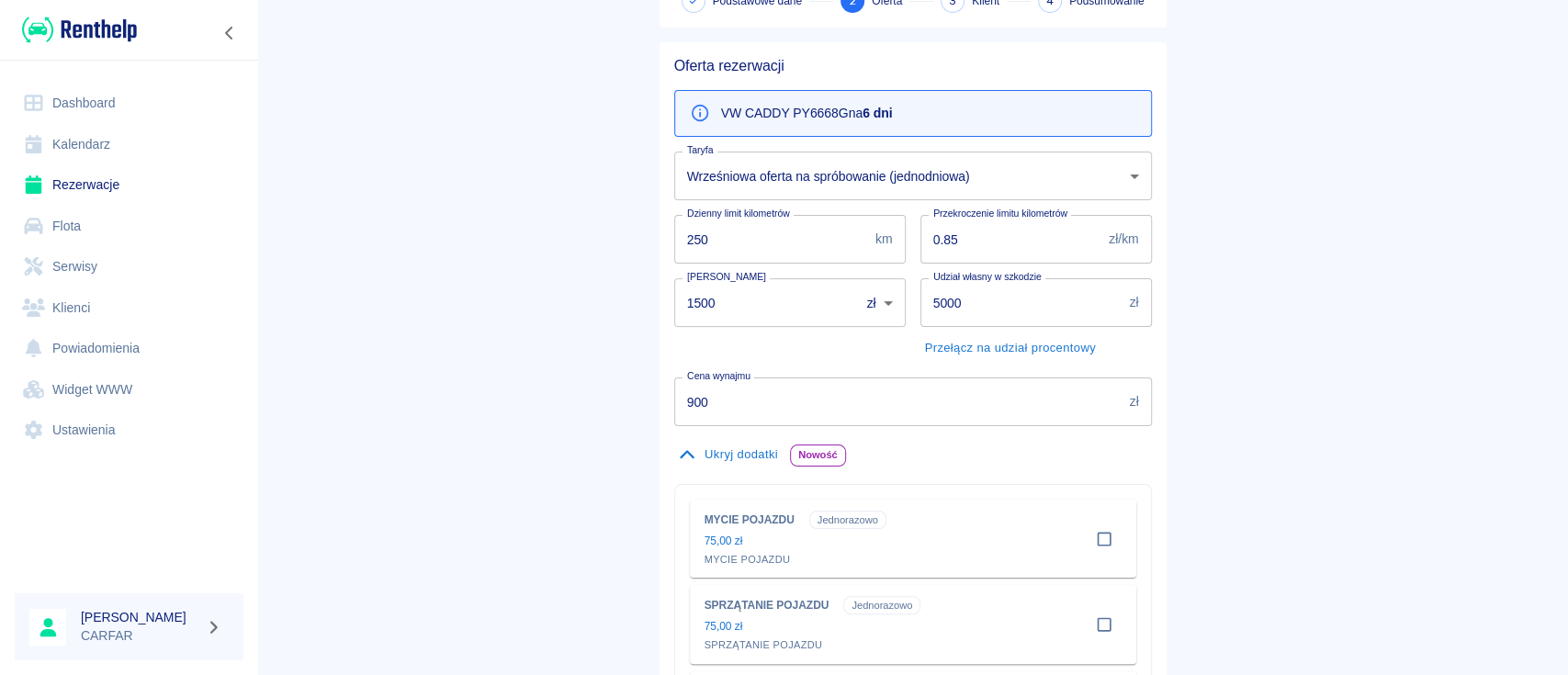
click at [760, 454] on button "Ukryj dodatki" at bounding box center [728, 455] width 108 height 28
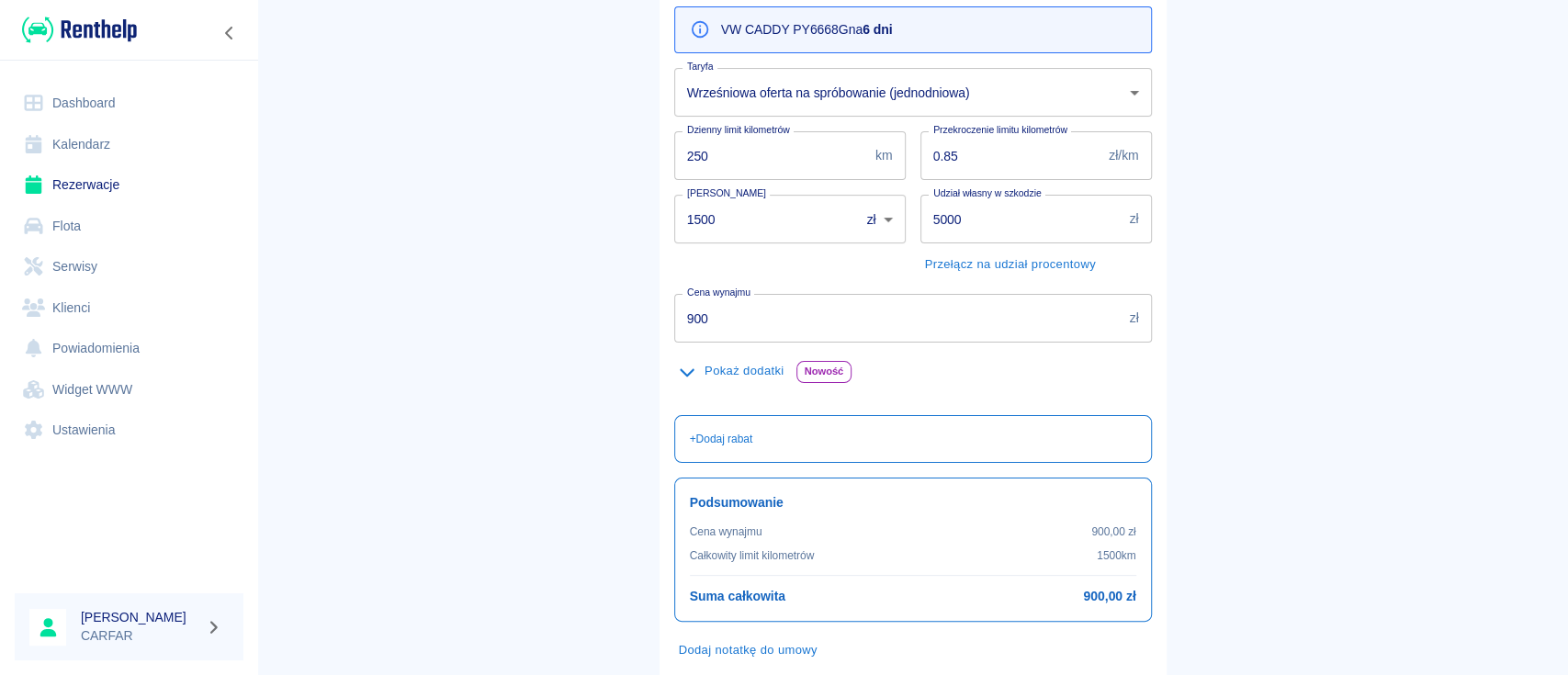
scroll to position [244, 0]
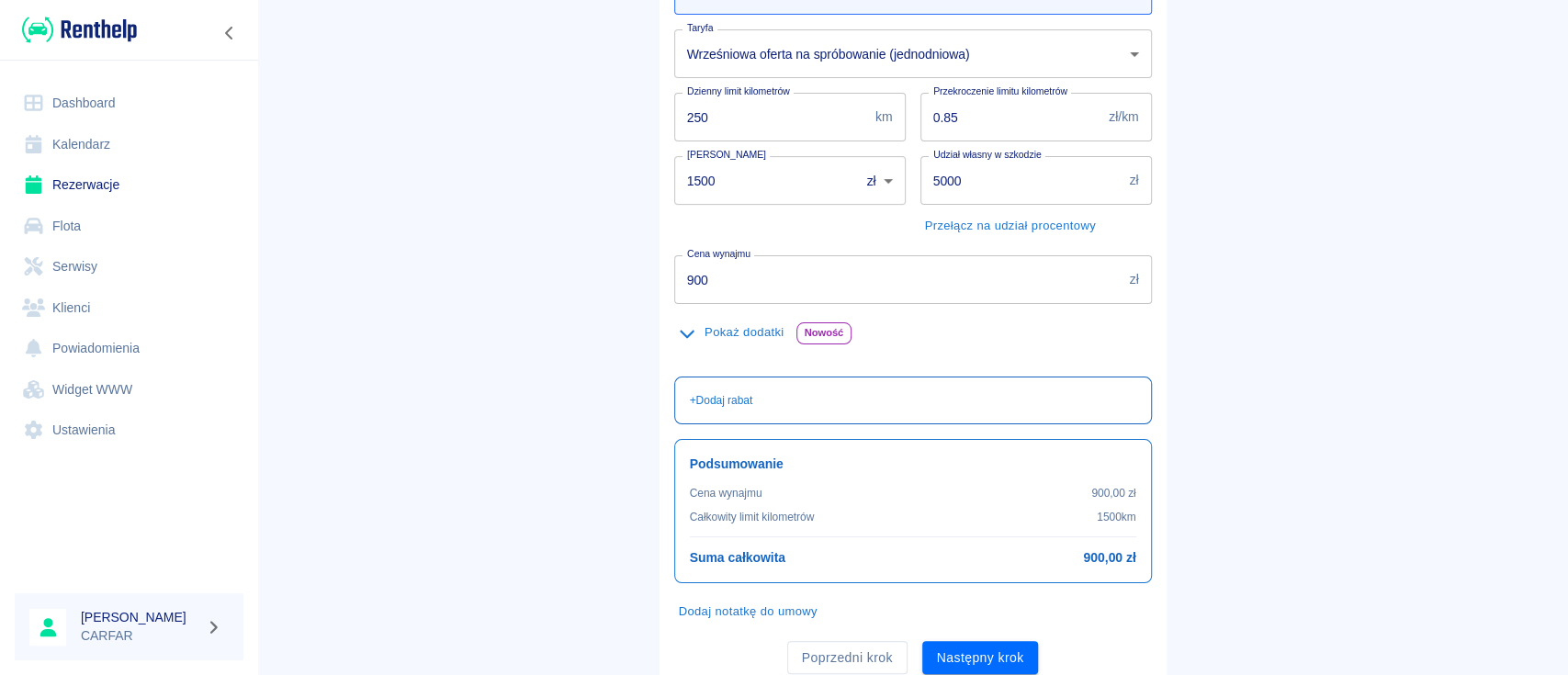
click at [808, 407] on div "+ Dodaj rabat" at bounding box center [913, 400] width 446 height 16
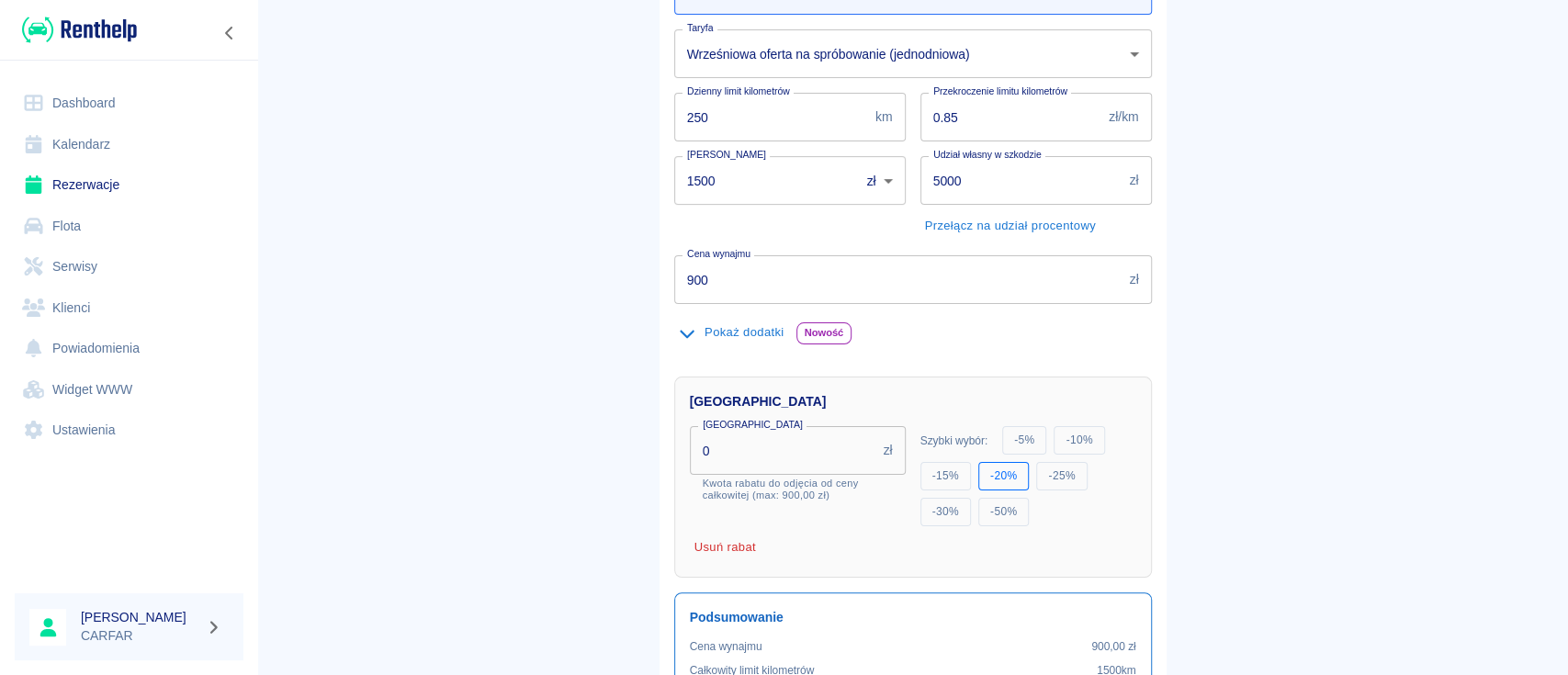
click at [992, 467] on button "- 20 %" at bounding box center [1003, 477] width 50 height 28
type input "180"
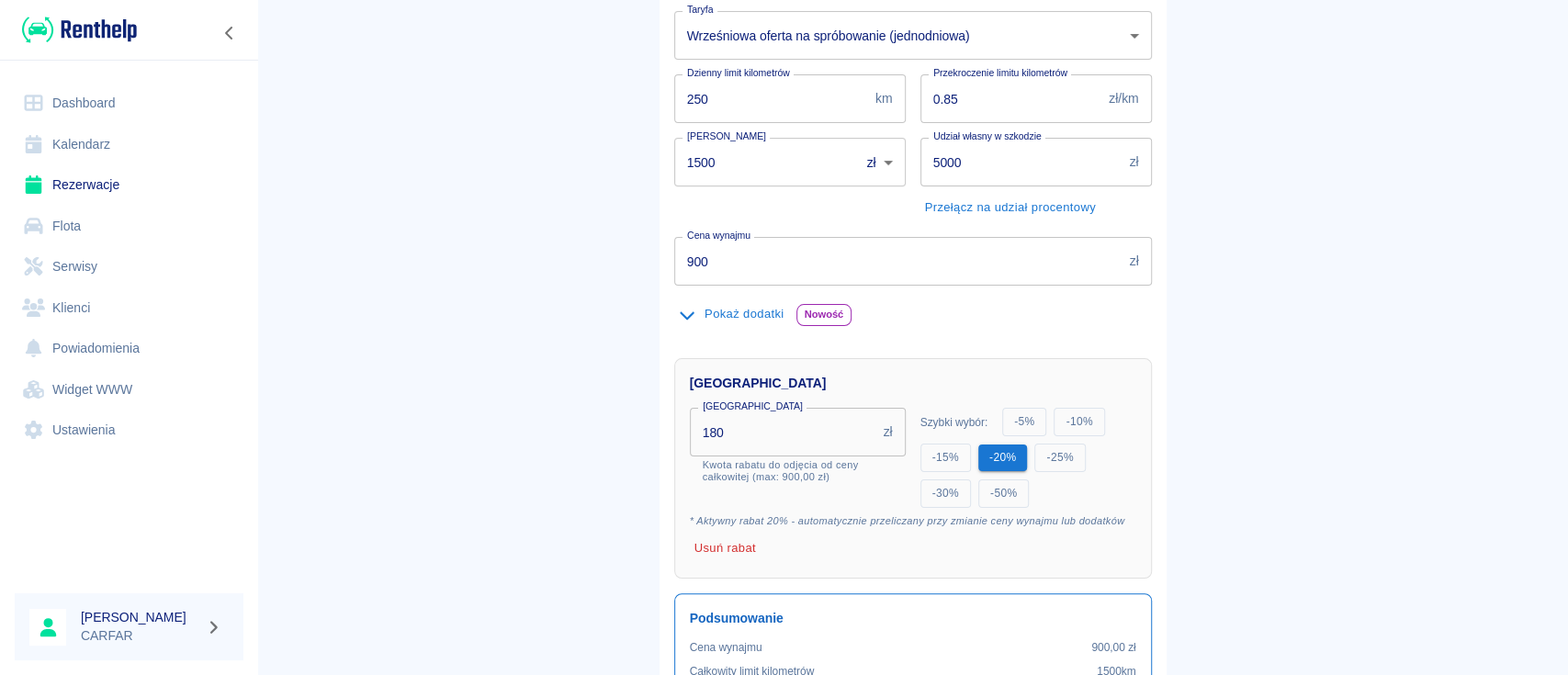
scroll to position [490, 0]
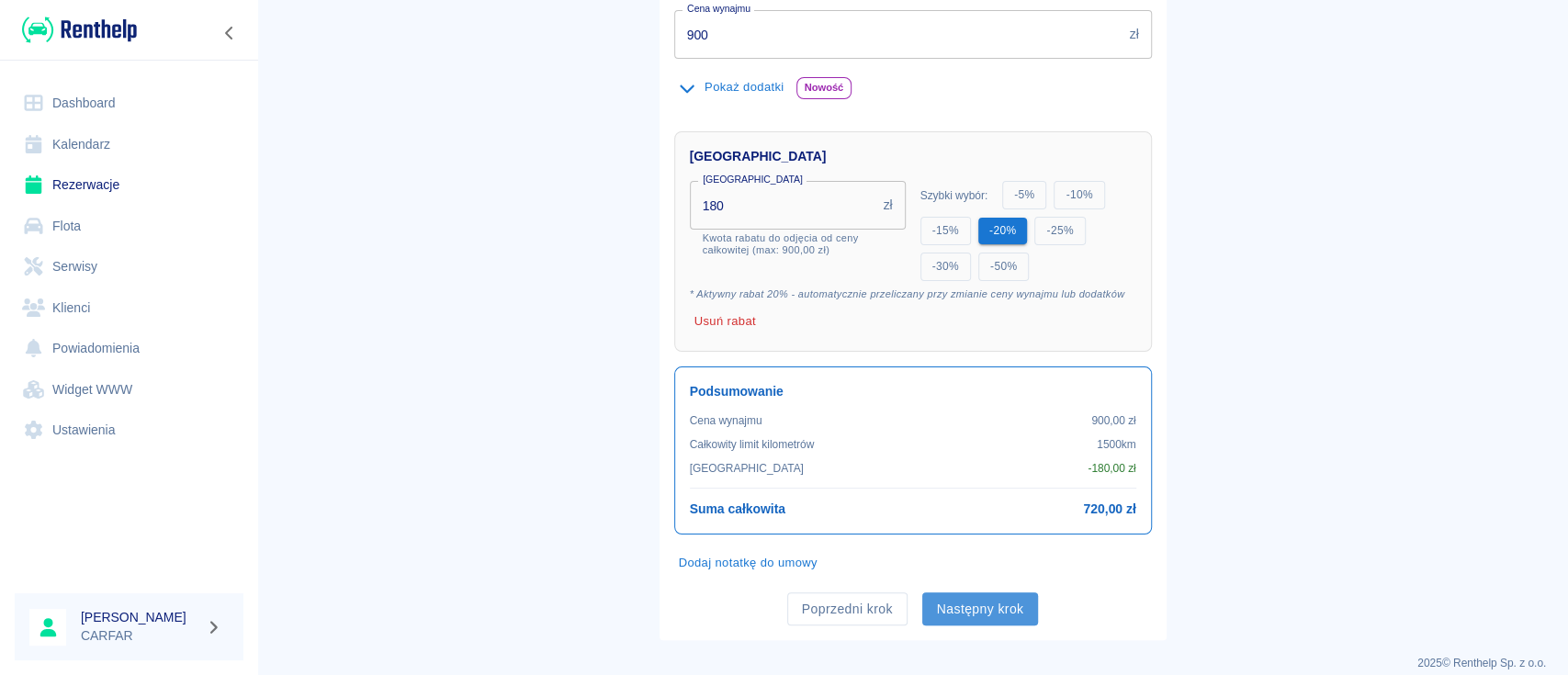
click at [971, 610] on button "Następny krok" at bounding box center [980, 609] width 117 height 34
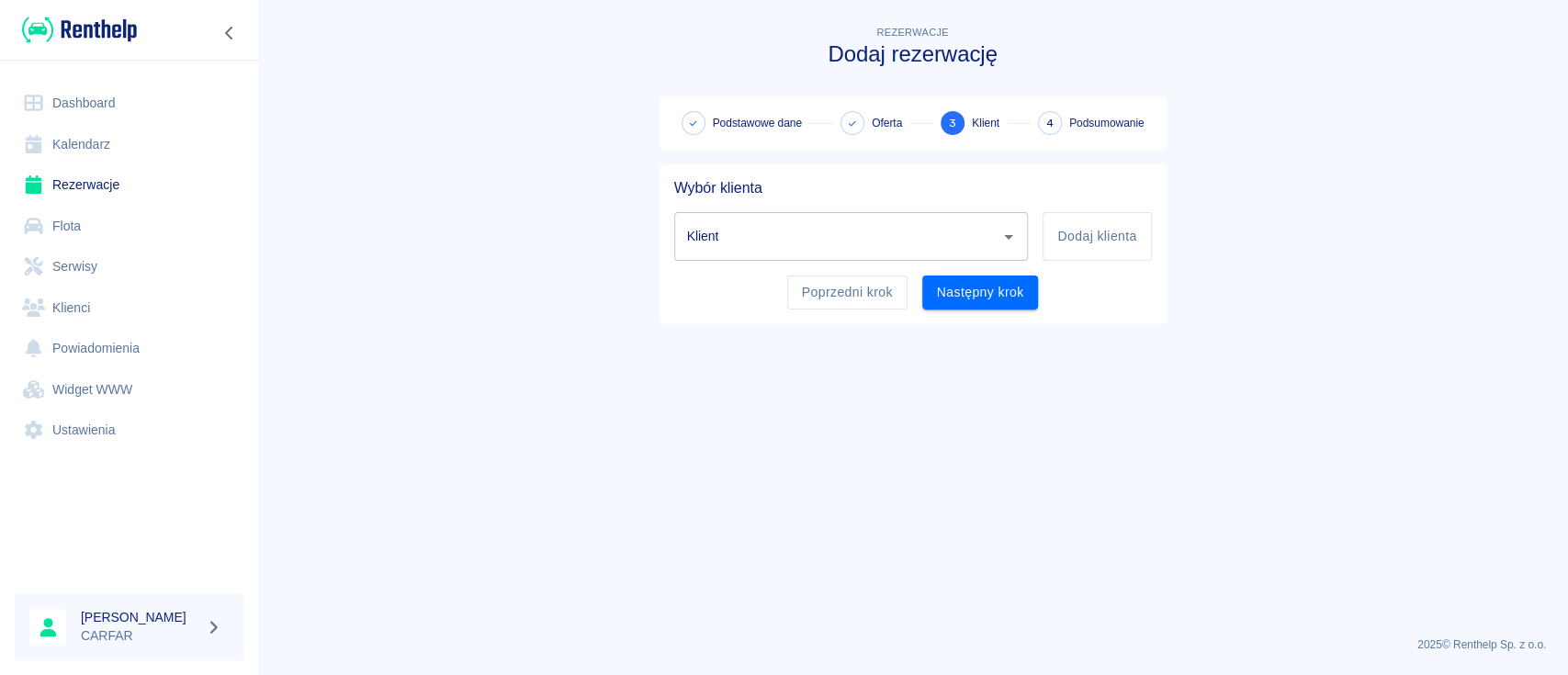
click at [929, 247] on input "Klient" at bounding box center [838, 236] width 311 height 32
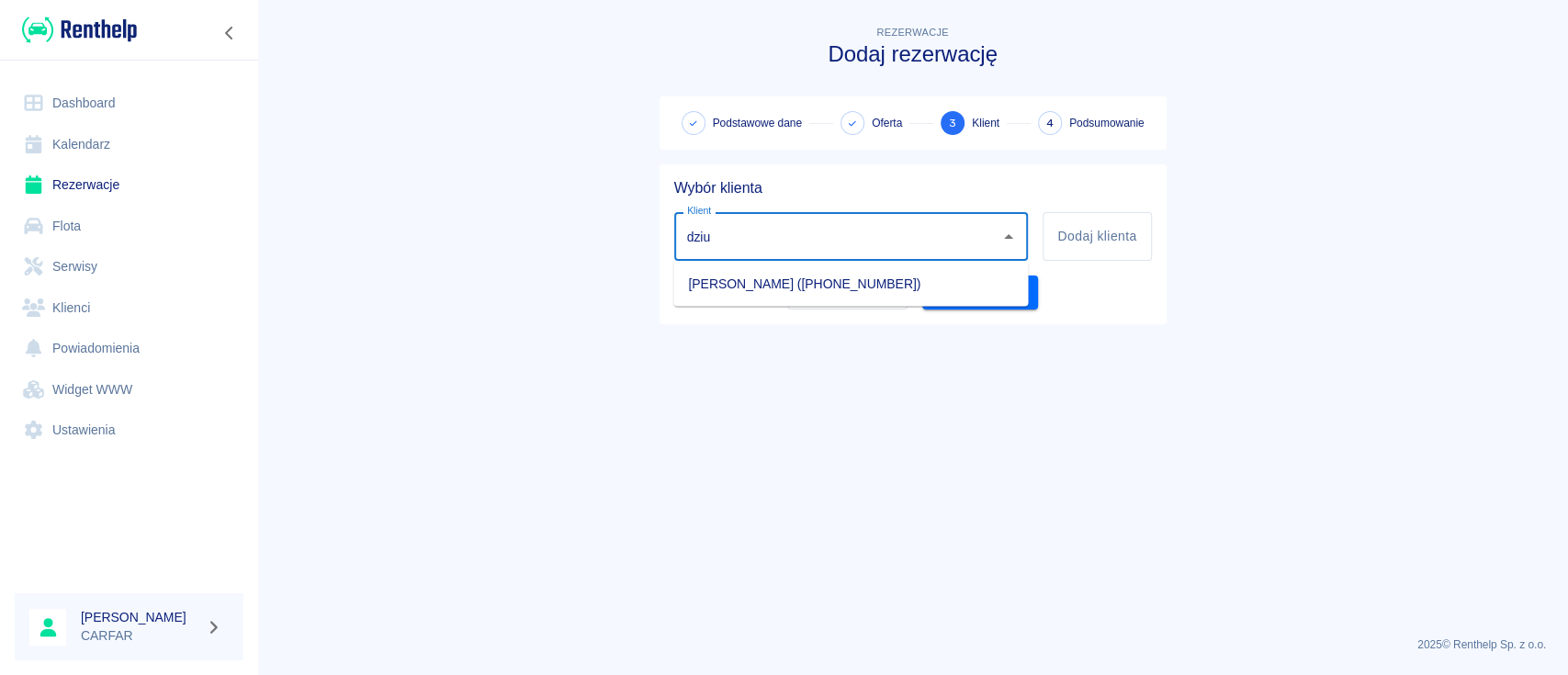
click at [911, 285] on li "[PERSON_NAME] ([PHONE_NUMBER])" at bounding box center [850, 283] width 354 height 30
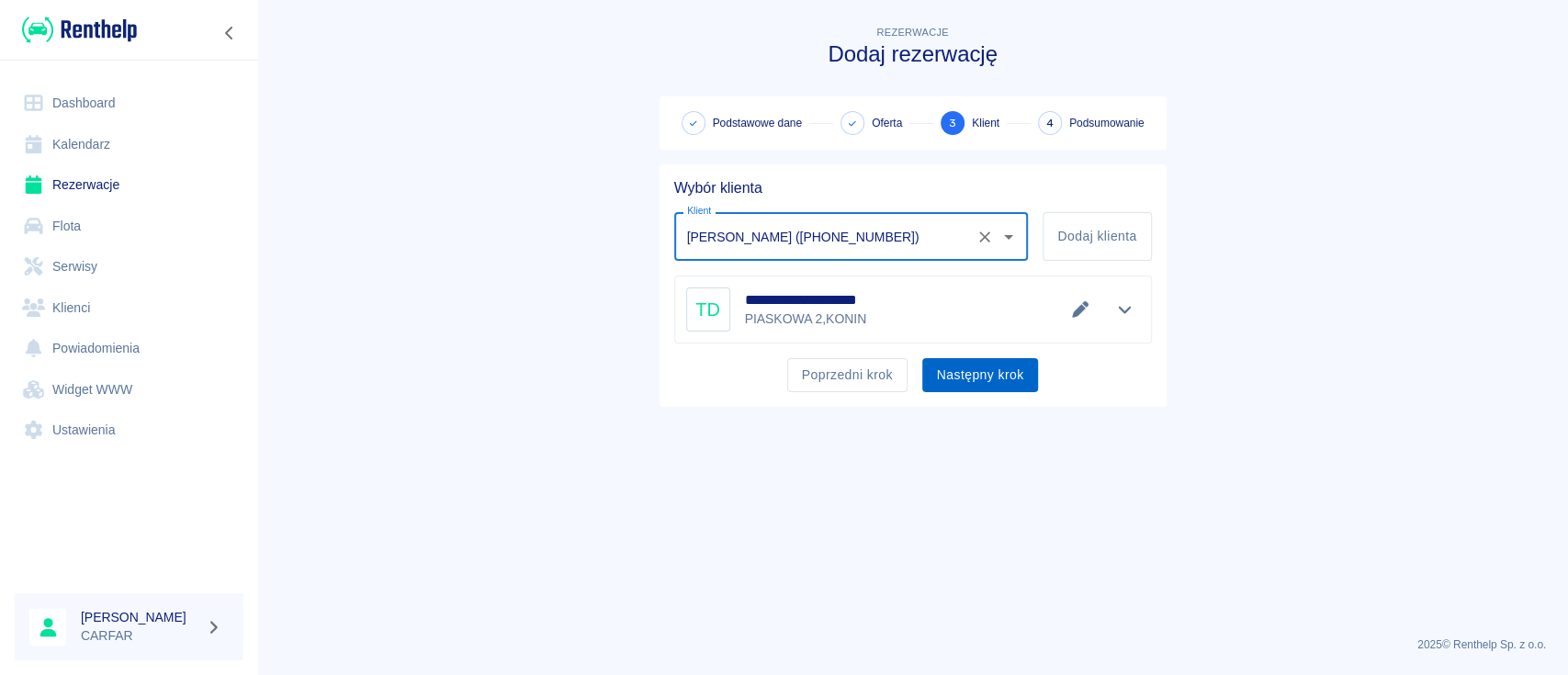
type input "[PERSON_NAME] ([PHONE_NUMBER])"
click at [955, 374] on button "Następny krok" at bounding box center [980, 375] width 117 height 34
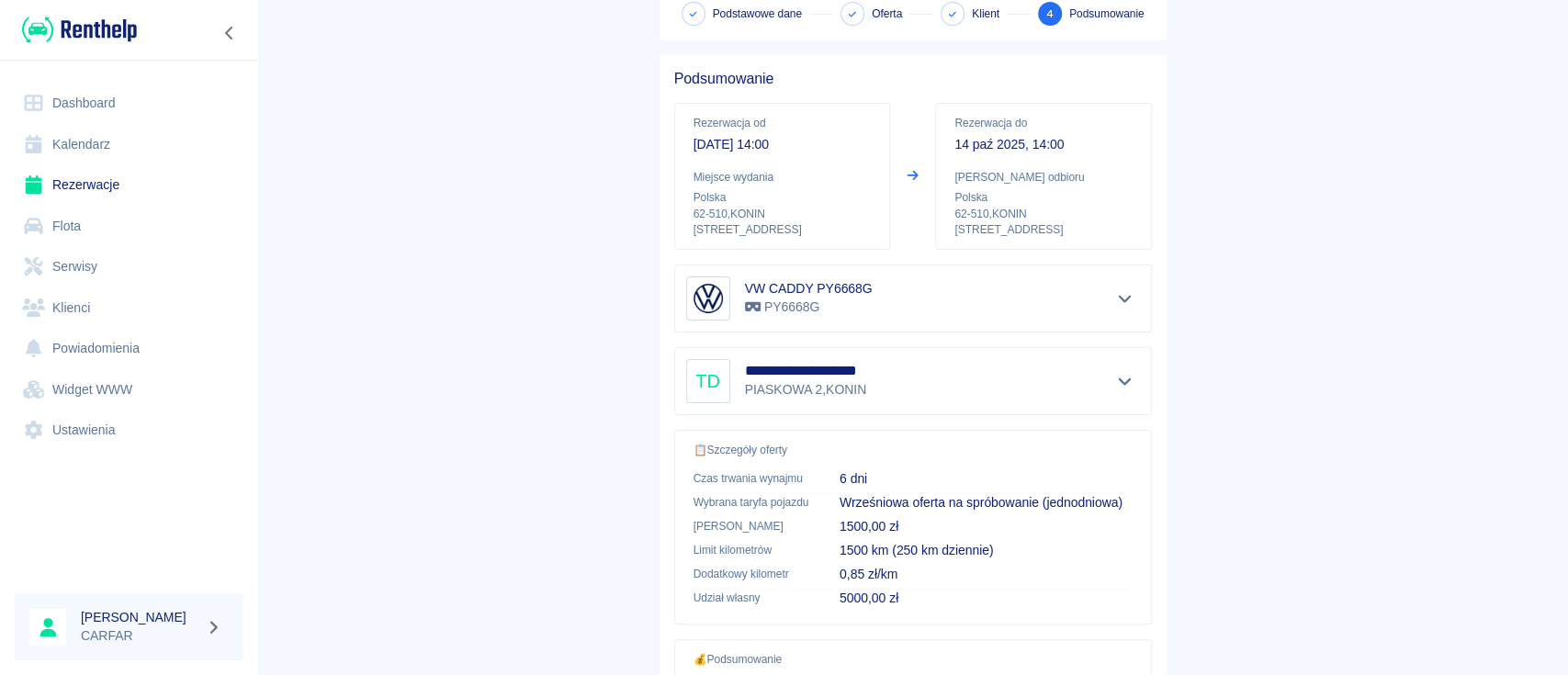
scroll to position [244, 0]
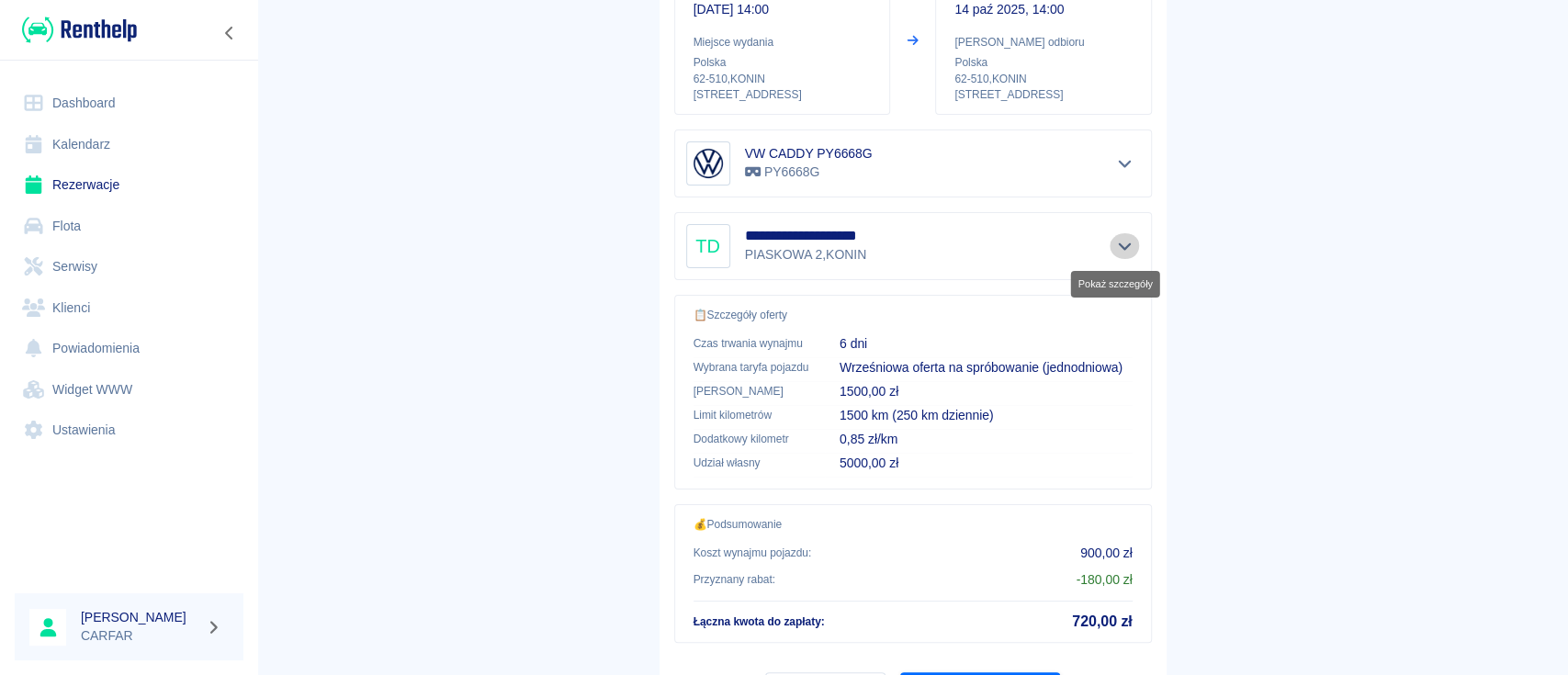
click at [1114, 238] on icon "Pokaż szczegóły" at bounding box center [1124, 246] width 21 height 16
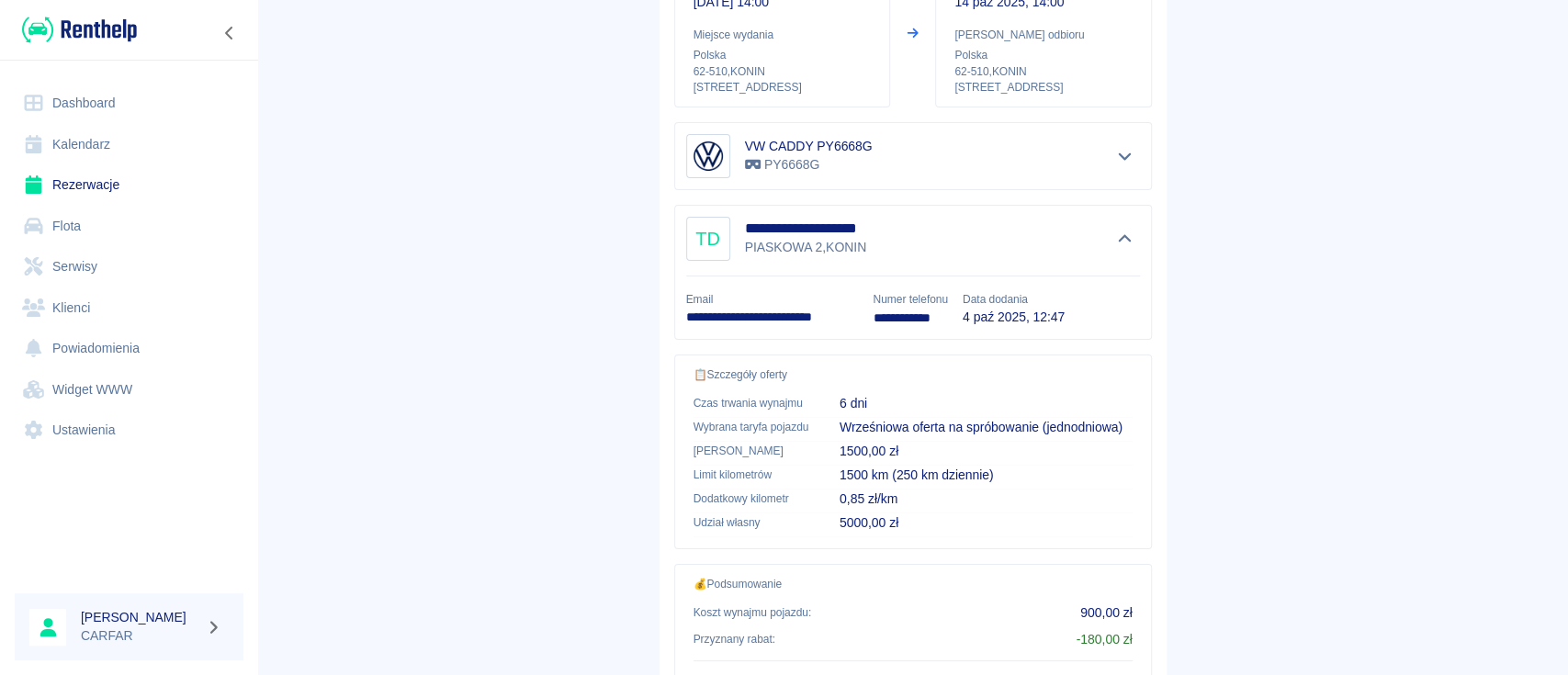
scroll to position [407, 0]
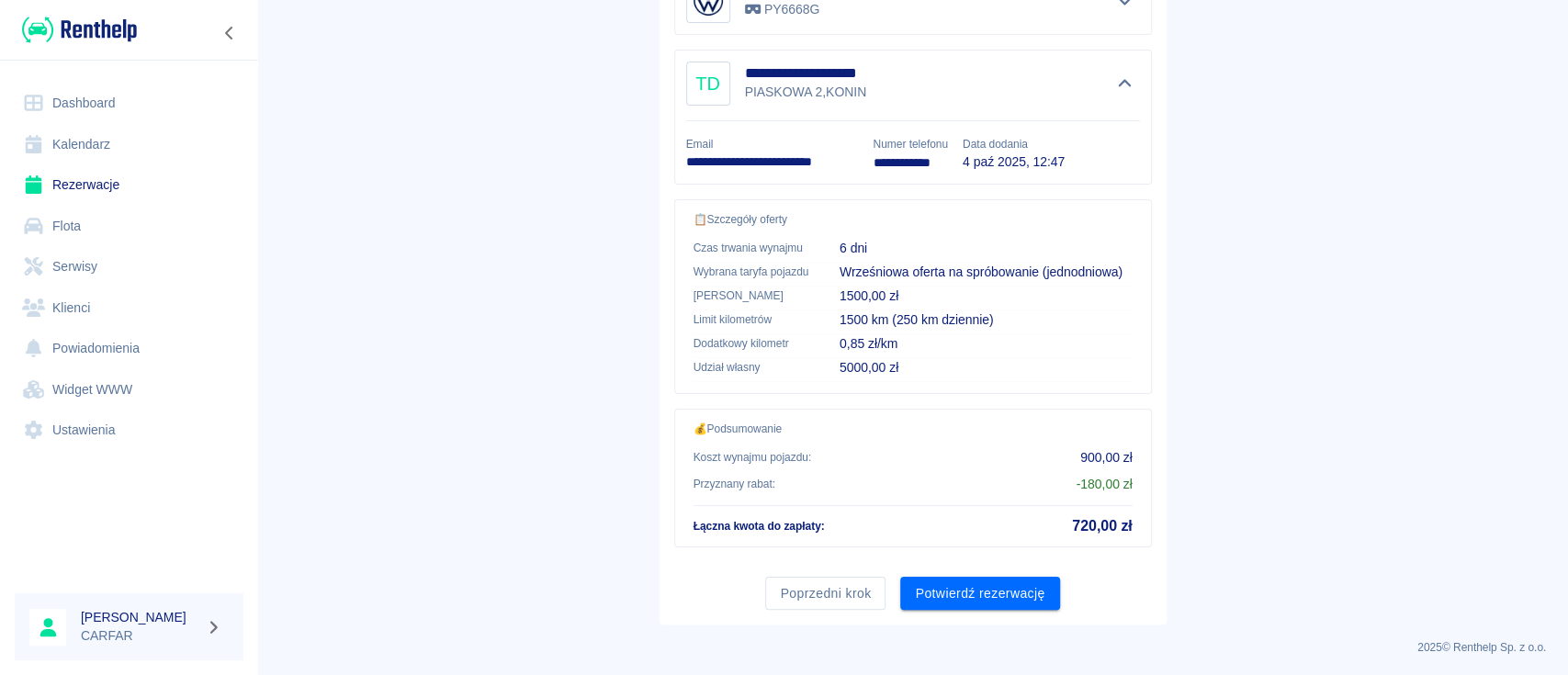
click at [818, 607] on div "**********" at bounding box center [914, 191] width 507 height 867
click at [821, 596] on button "Poprzedni krok" at bounding box center [825, 594] width 121 height 34
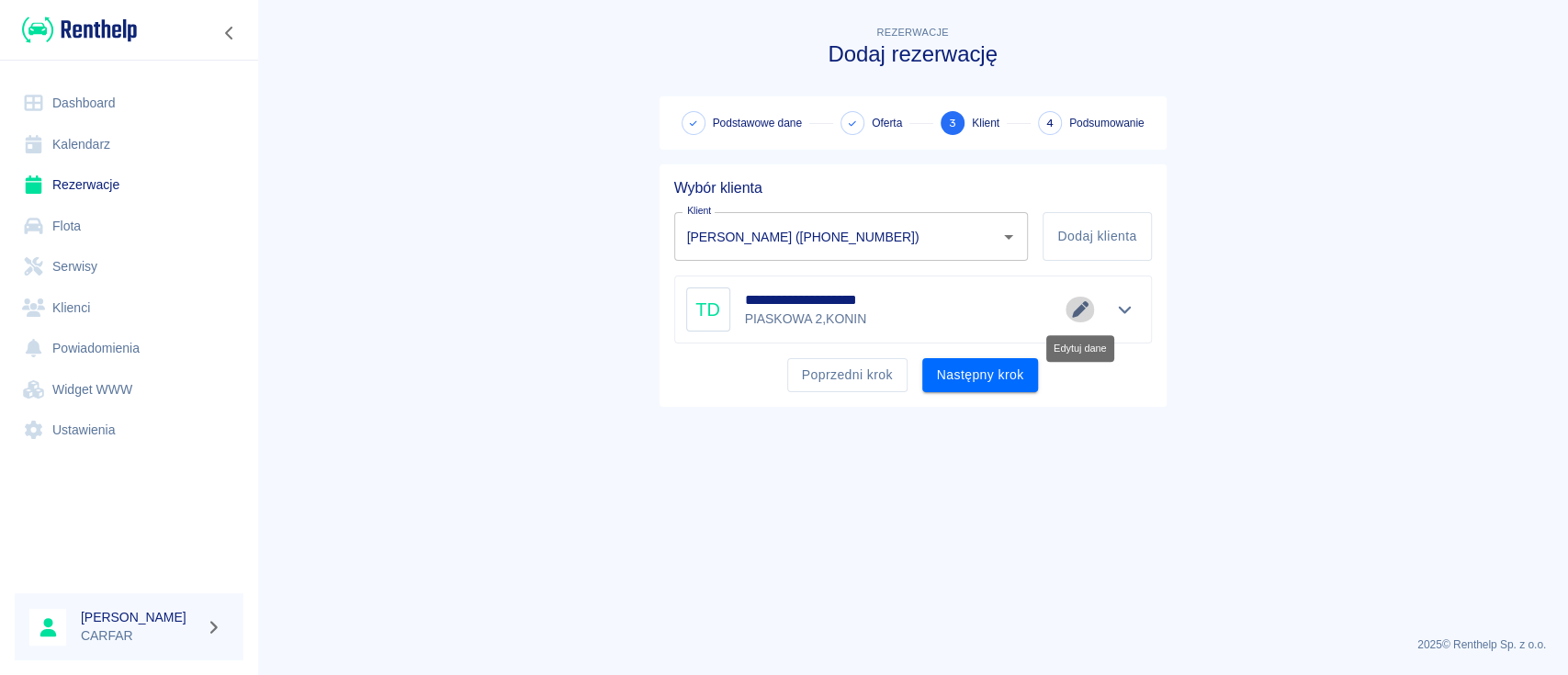
click at [1075, 305] on icon "Edytuj dane" at bounding box center [1081, 309] width 21 height 16
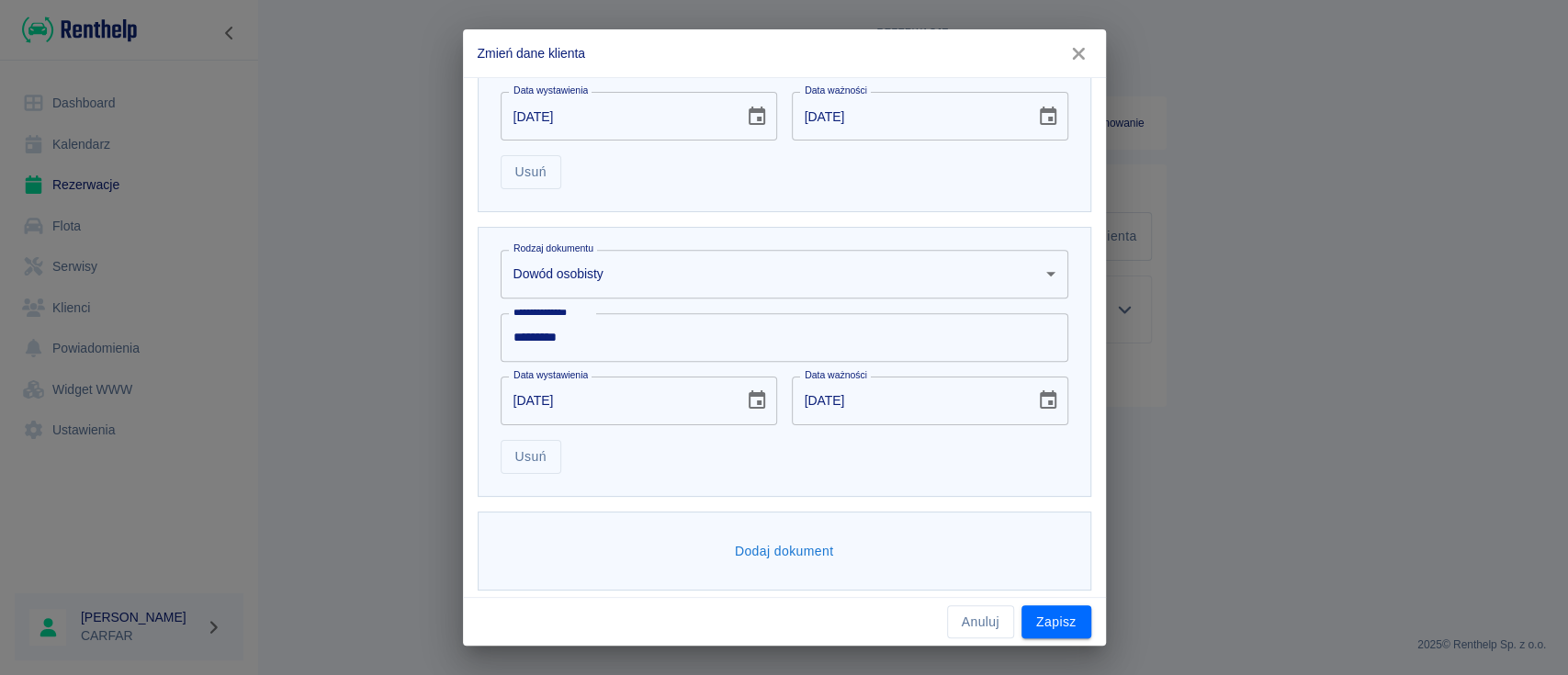
scroll to position [703, 0]
click at [1065, 614] on button "Zapisz" at bounding box center [1057, 622] width 70 height 34
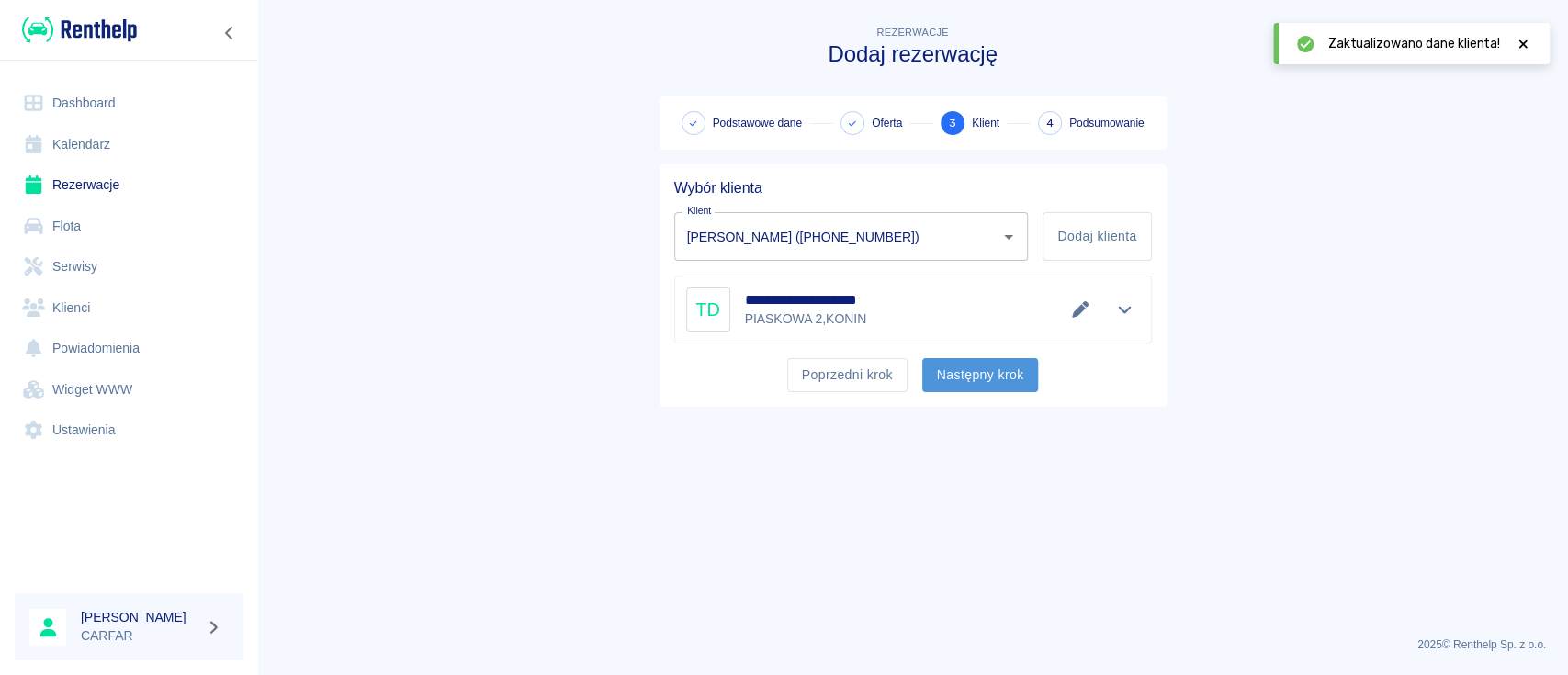
click at [983, 371] on button "Następny krok" at bounding box center [980, 375] width 117 height 34
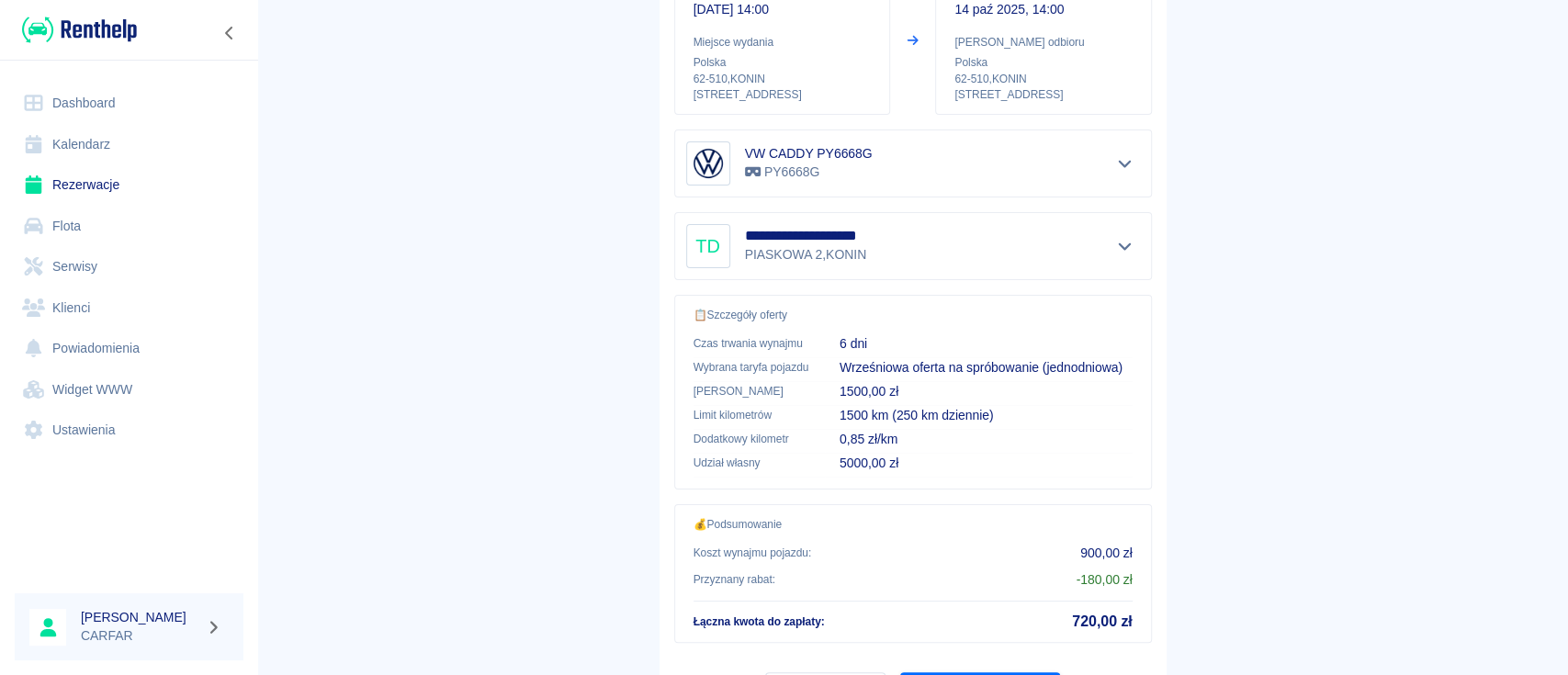
scroll to position [341, 0]
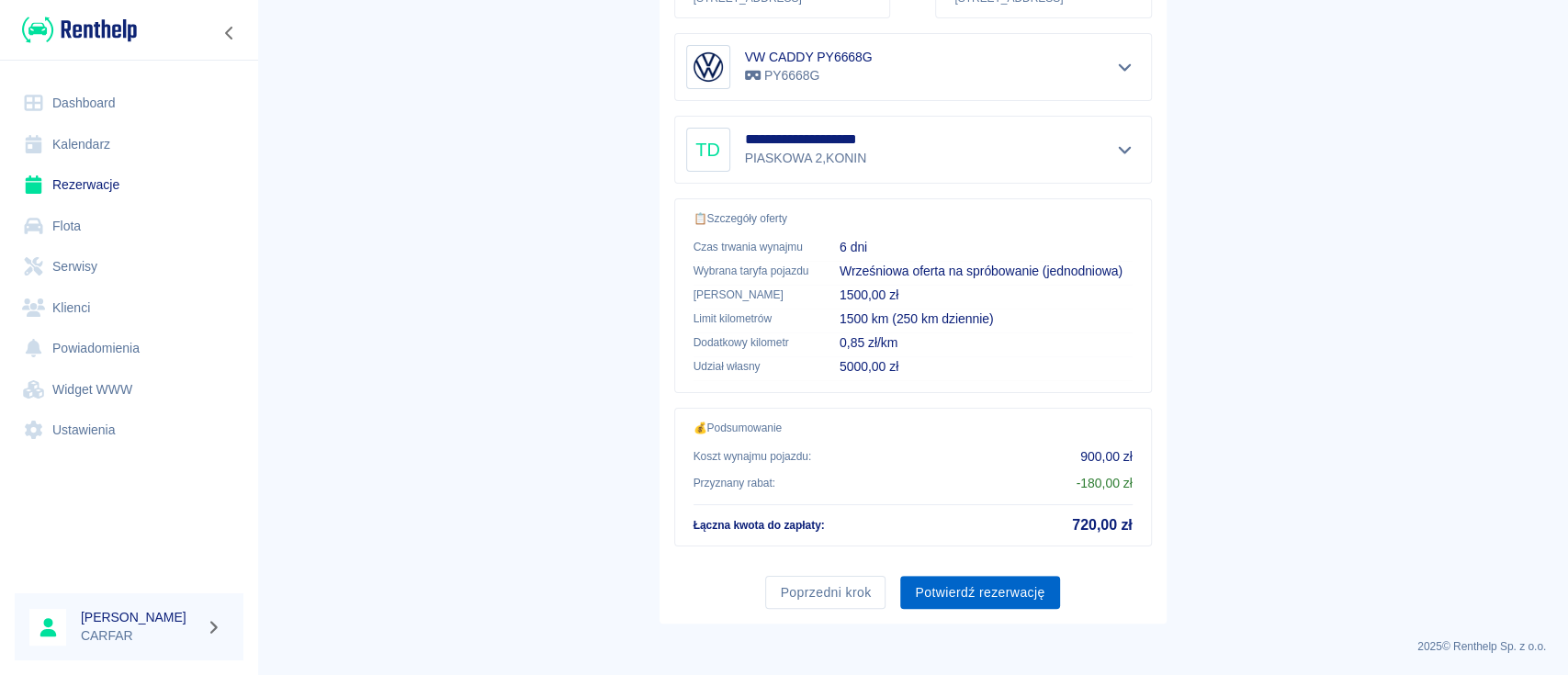
click at [993, 588] on button "Potwierdź rezerwację" at bounding box center [979, 593] width 159 height 34
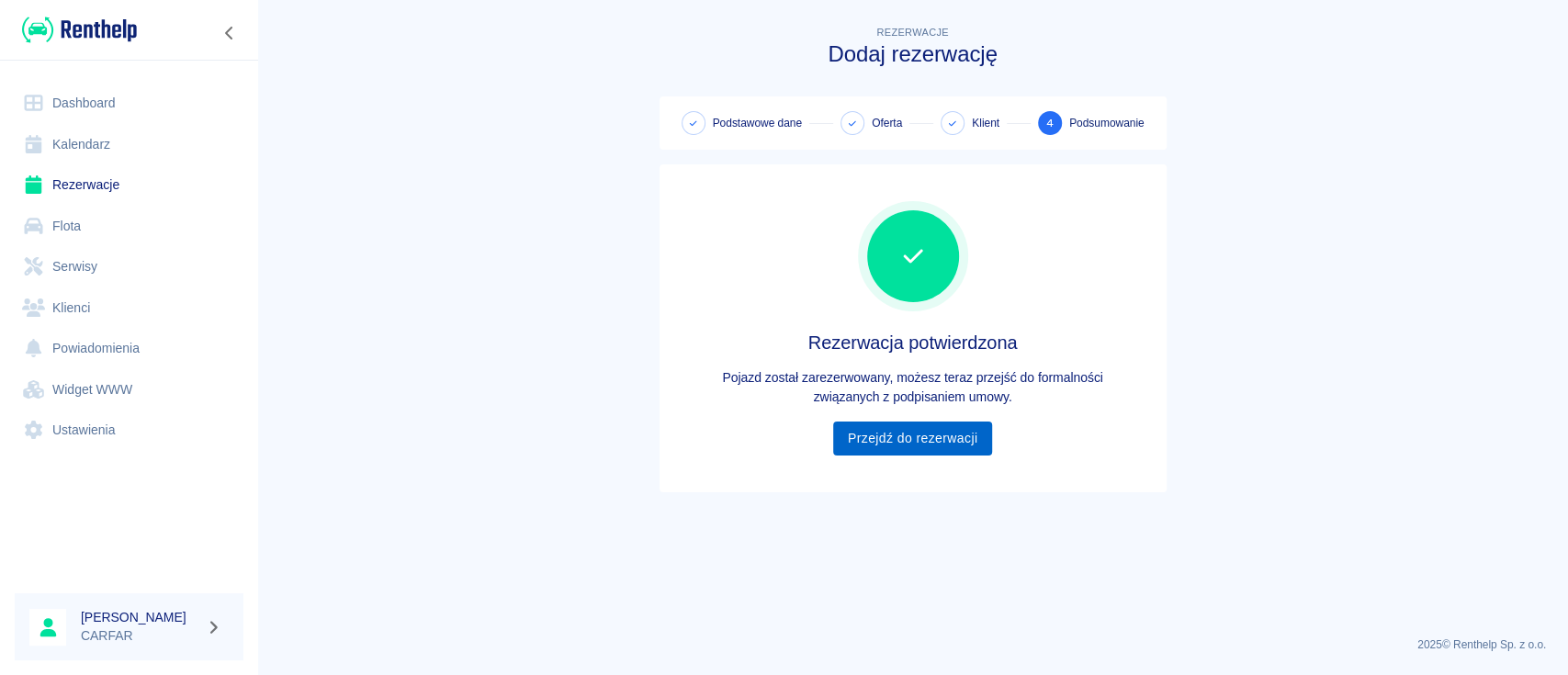
click at [926, 437] on link "Przejdź do rezerwacji" at bounding box center [912, 439] width 159 height 34
